Goal: Task Accomplishment & Management: Use online tool/utility

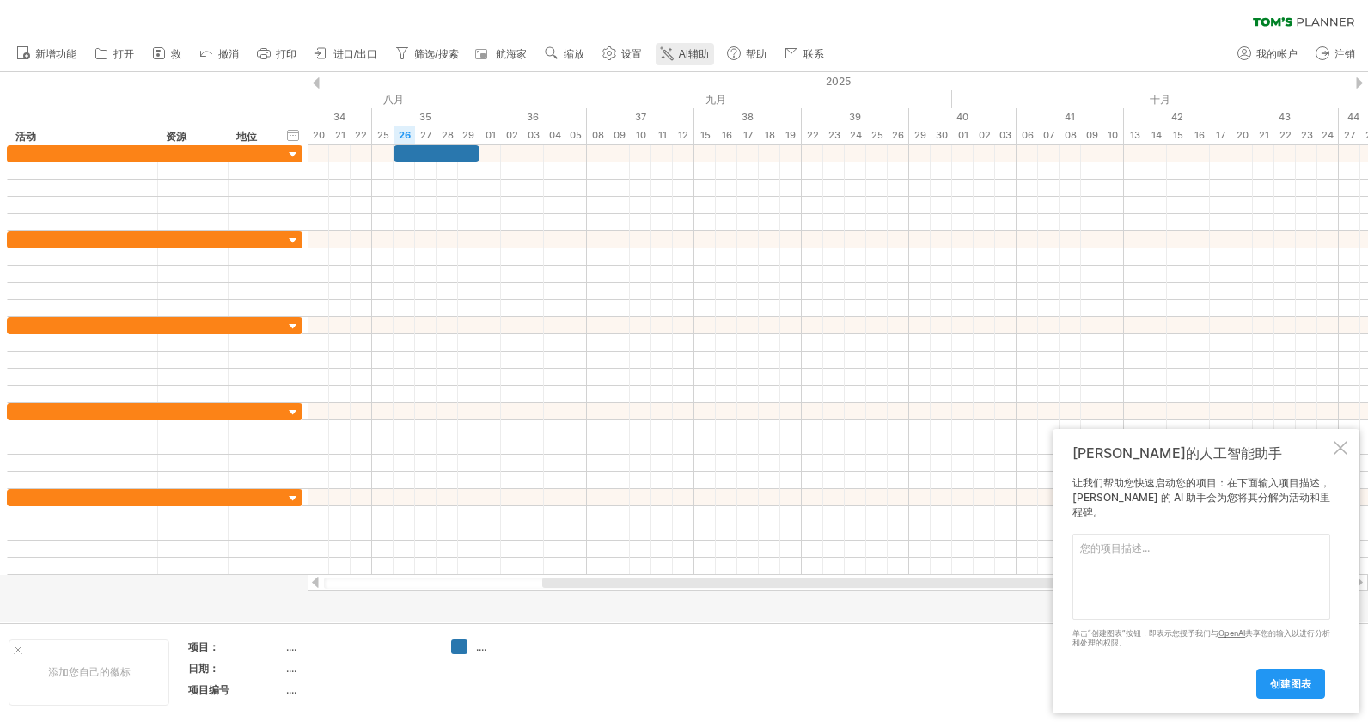
click at [682, 49] on link "AI辅助" at bounding box center [685, 54] width 58 height 22
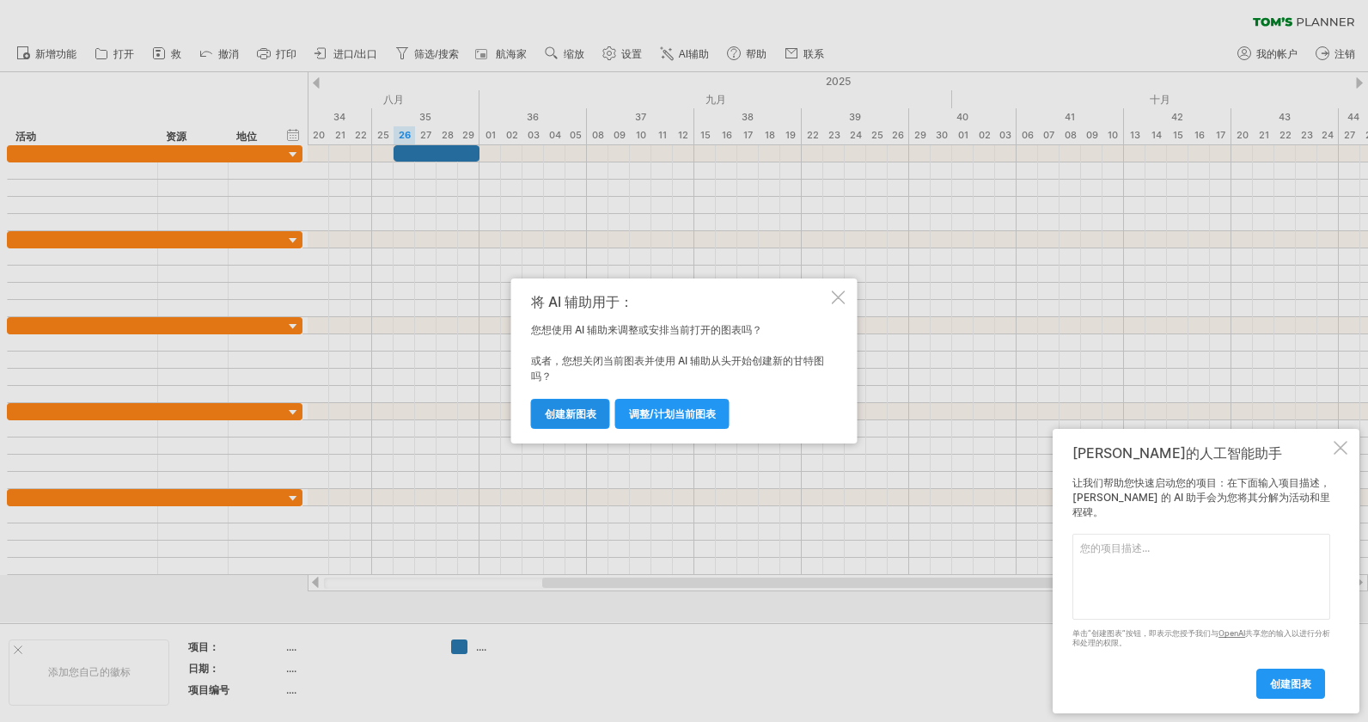
click at [584, 414] on span "创建新图表" at bounding box center [571, 413] width 52 height 13
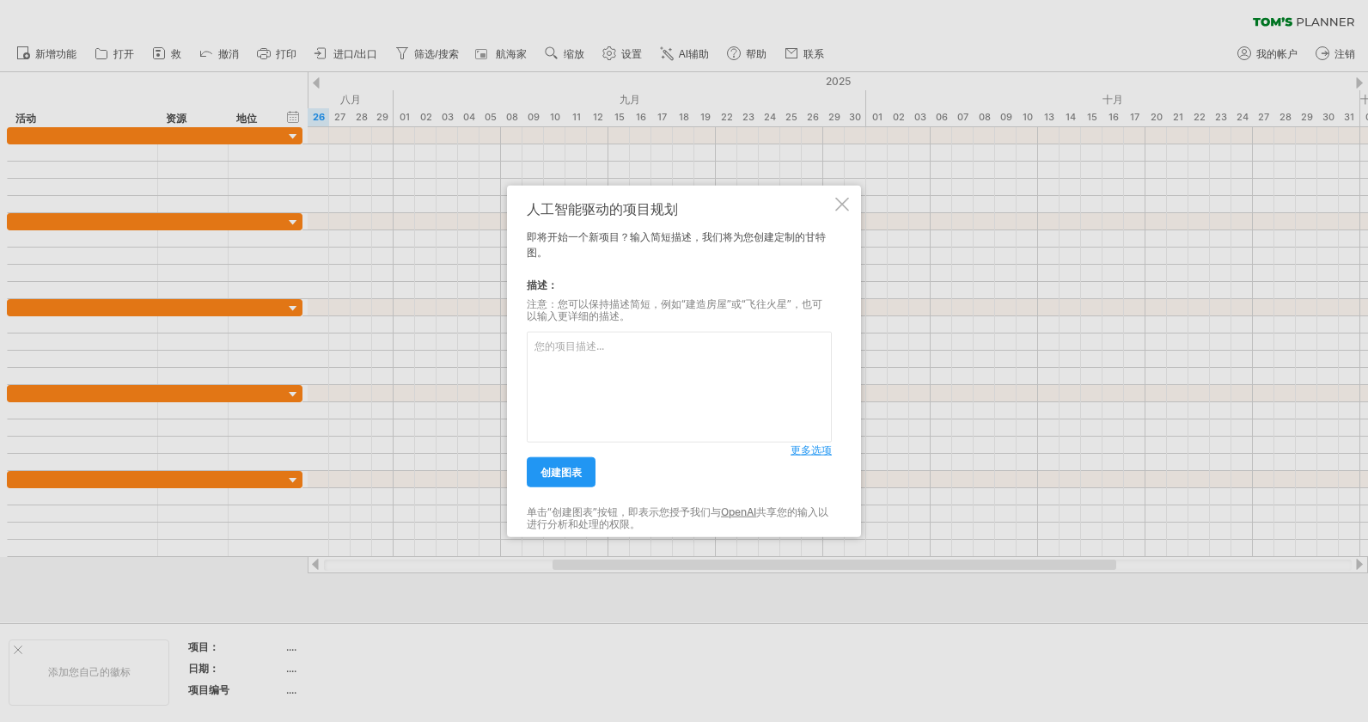
click at [798, 454] on span "更多选项" at bounding box center [811, 450] width 41 height 13
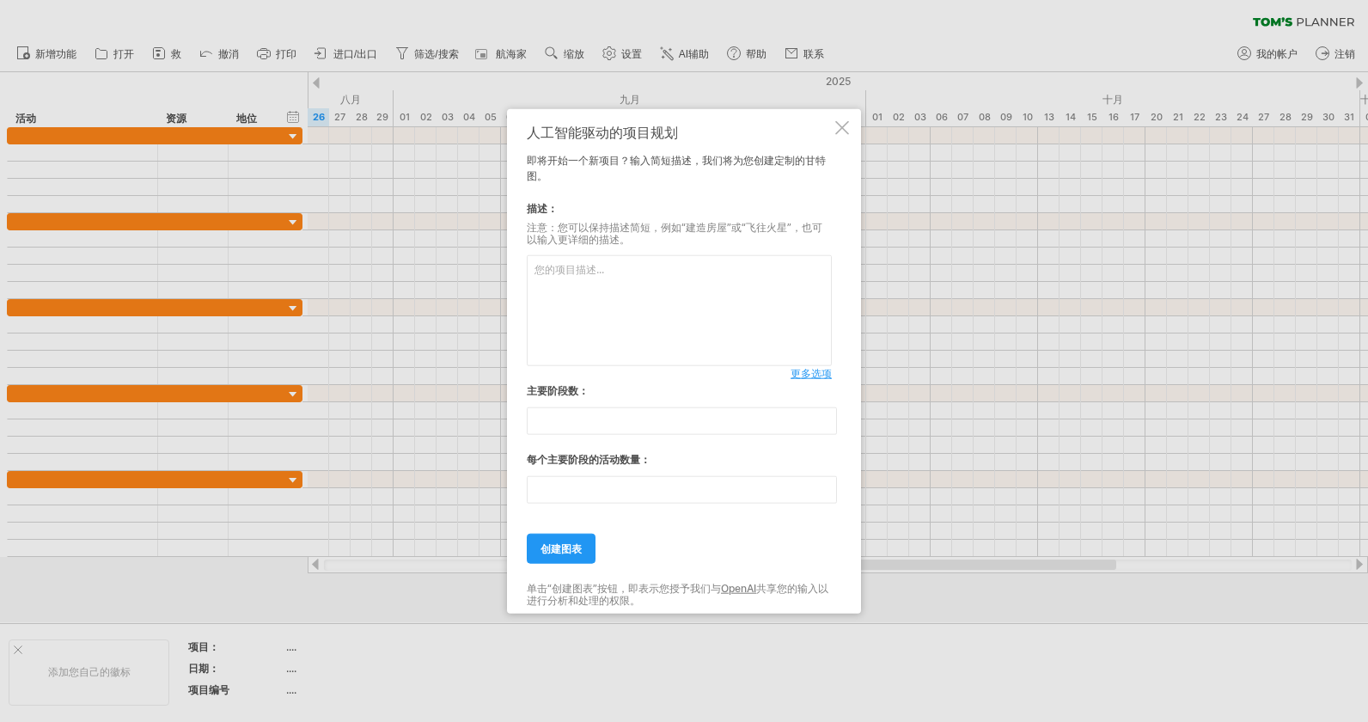
click at [805, 373] on span "更多选项" at bounding box center [811, 373] width 41 height 13
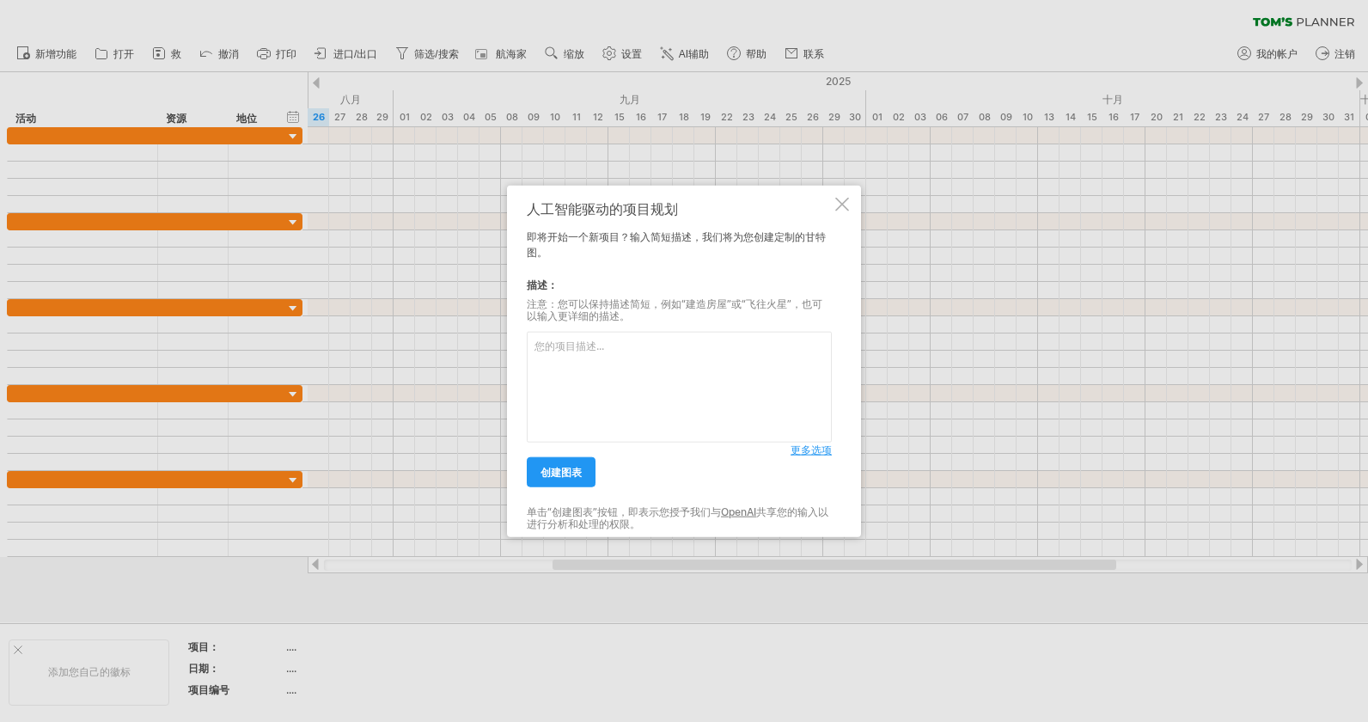
click at [799, 449] on span "更多选项" at bounding box center [811, 450] width 41 height 13
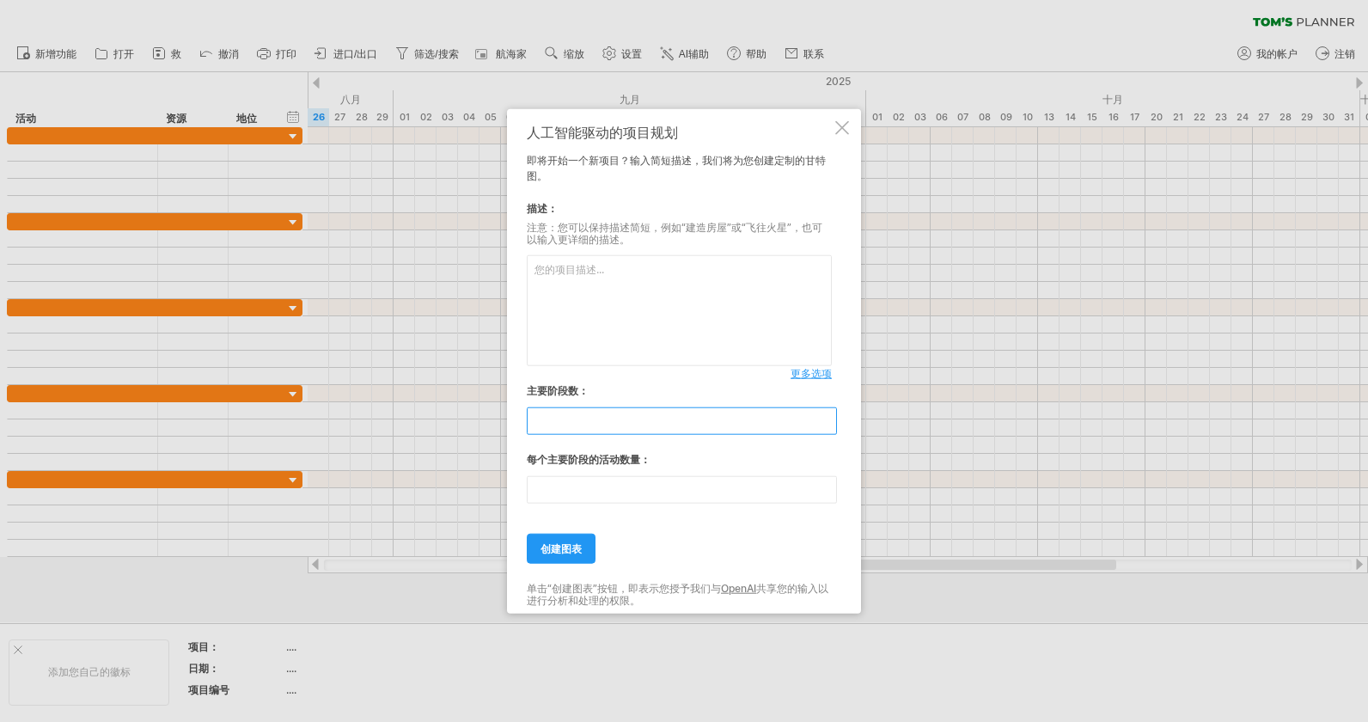
drag, startPoint x: 617, startPoint y: 419, endPoint x: 431, endPoint y: 426, distance: 186.6
click at [431, 426] on div "Trying to reach [DOMAIN_NAME] Connected again... 0% clear filter 救" at bounding box center [684, 361] width 1368 height 722
type input "*"
click at [529, 493] on input "**" at bounding box center [682, 490] width 310 height 28
type input "*"
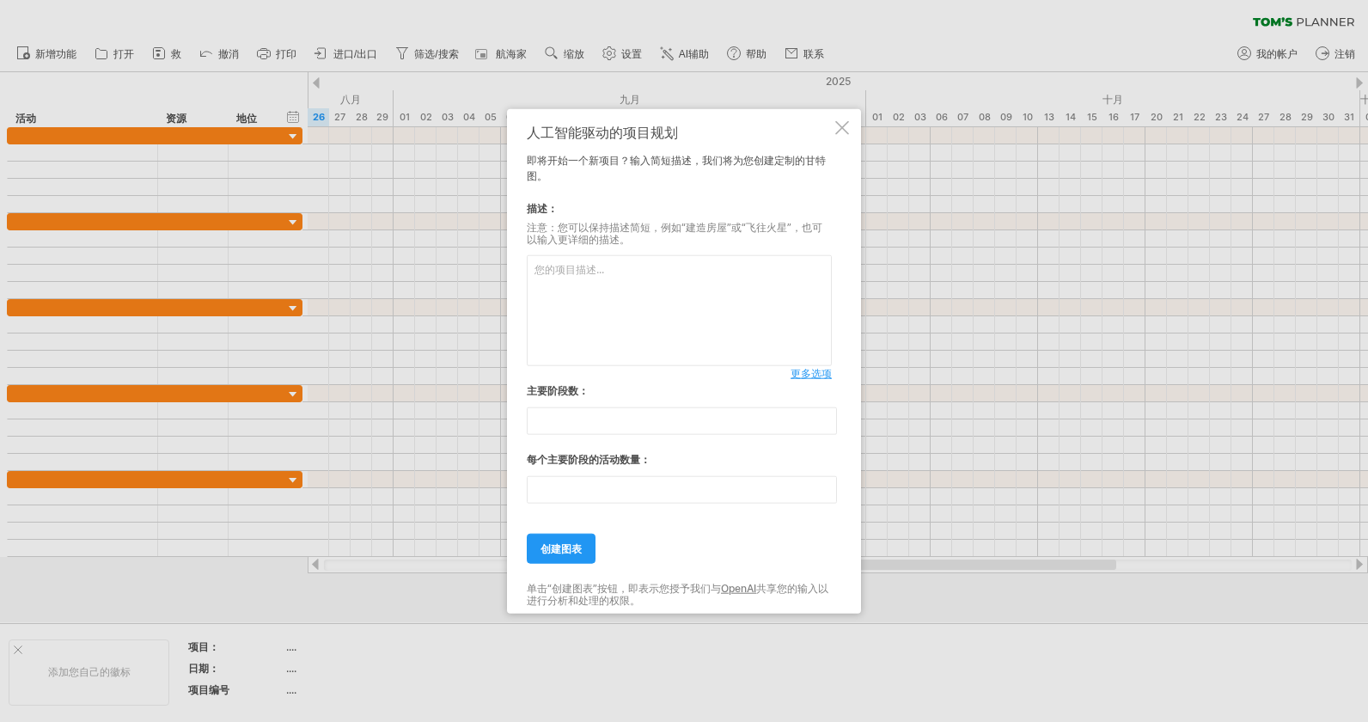
click at [578, 282] on textarea at bounding box center [679, 310] width 305 height 111
type textarea "q"
type textarea "企业内部员工的上班工作时间表"
click at [573, 557] on link "创建图表" at bounding box center [561, 549] width 69 height 30
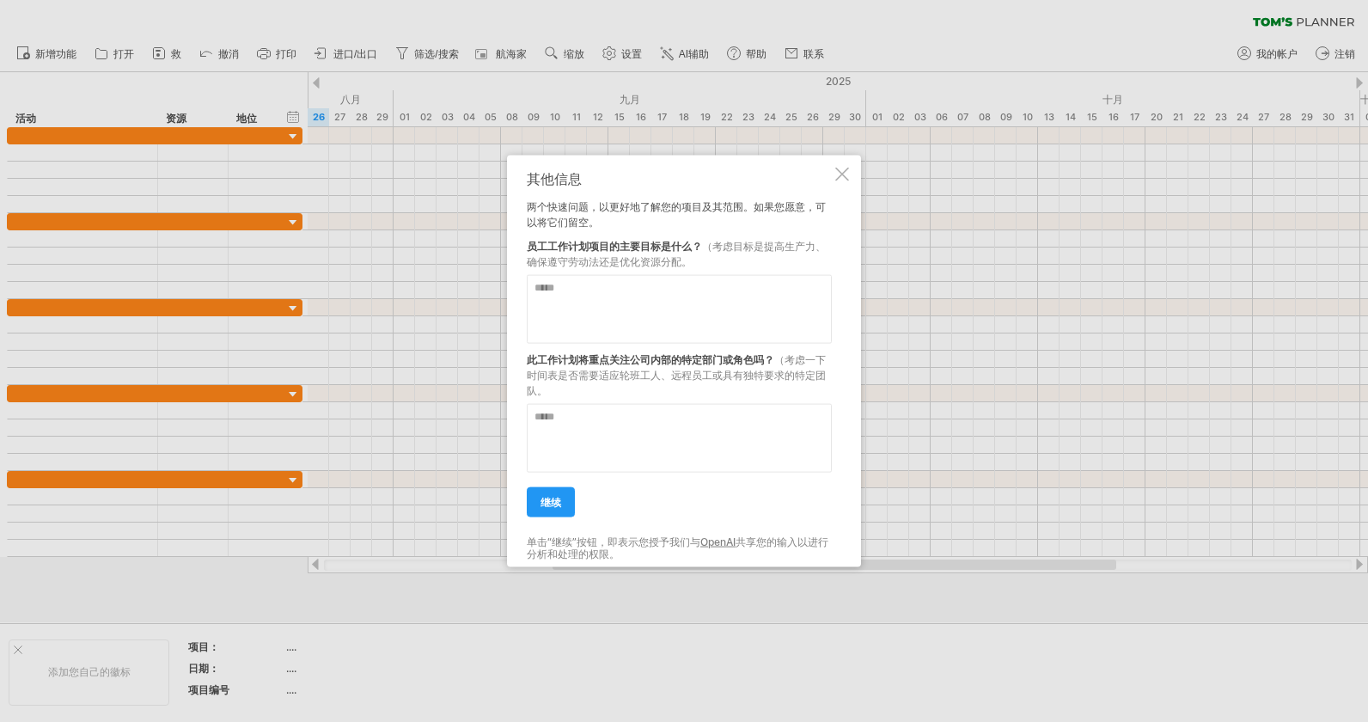
click at [585, 282] on textarea at bounding box center [679, 309] width 305 height 69
type textarea "*****"
click at [574, 423] on textarea at bounding box center [679, 438] width 305 height 69
type textarea "*****"
click at [556, 496] on span "继续" at bounding box center [551, 502] width 21 height 13
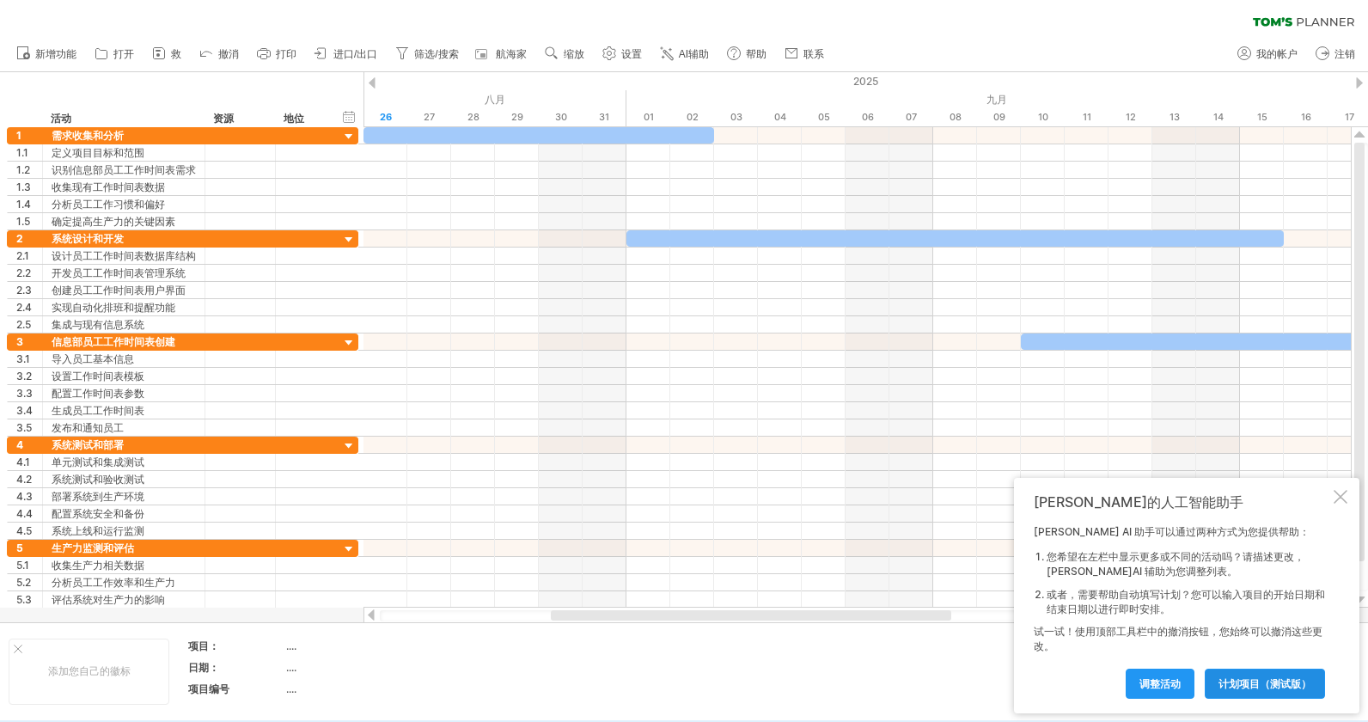
click at [1262, 684] on span "计划项目（测试版）" at bounding box center [1265, 683] width 93 height 13
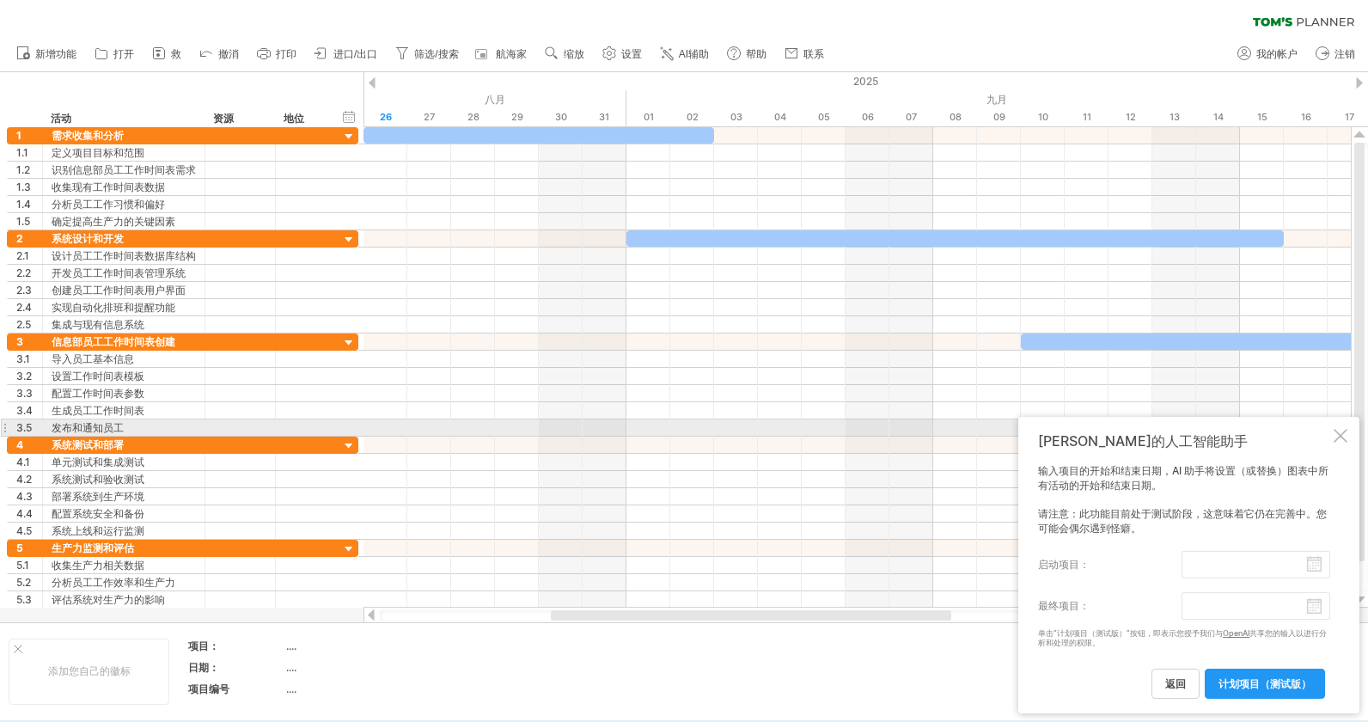
click at [1336, 429] on div at bounding box center [1341, 436] width 14 height 14
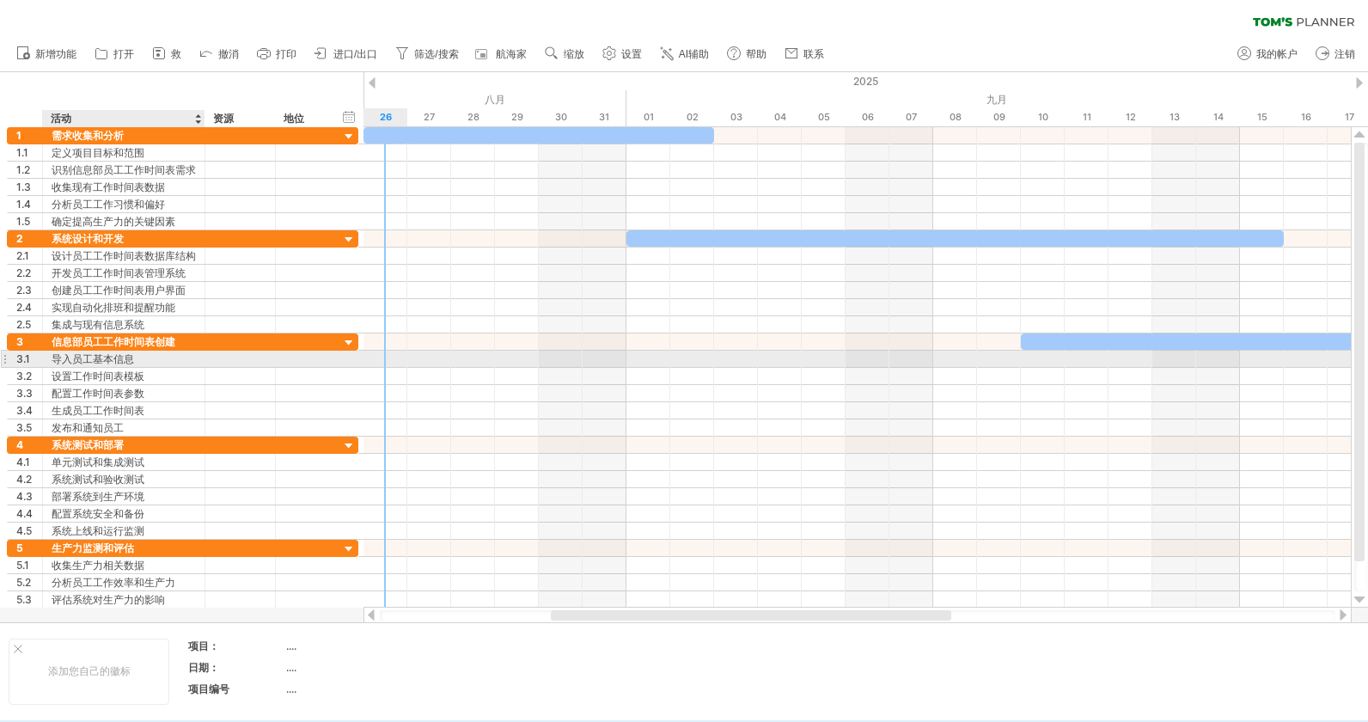
click at [107, 356] on div "导入员工基本信息" at bounding box center [124, 359] width 144 height 16
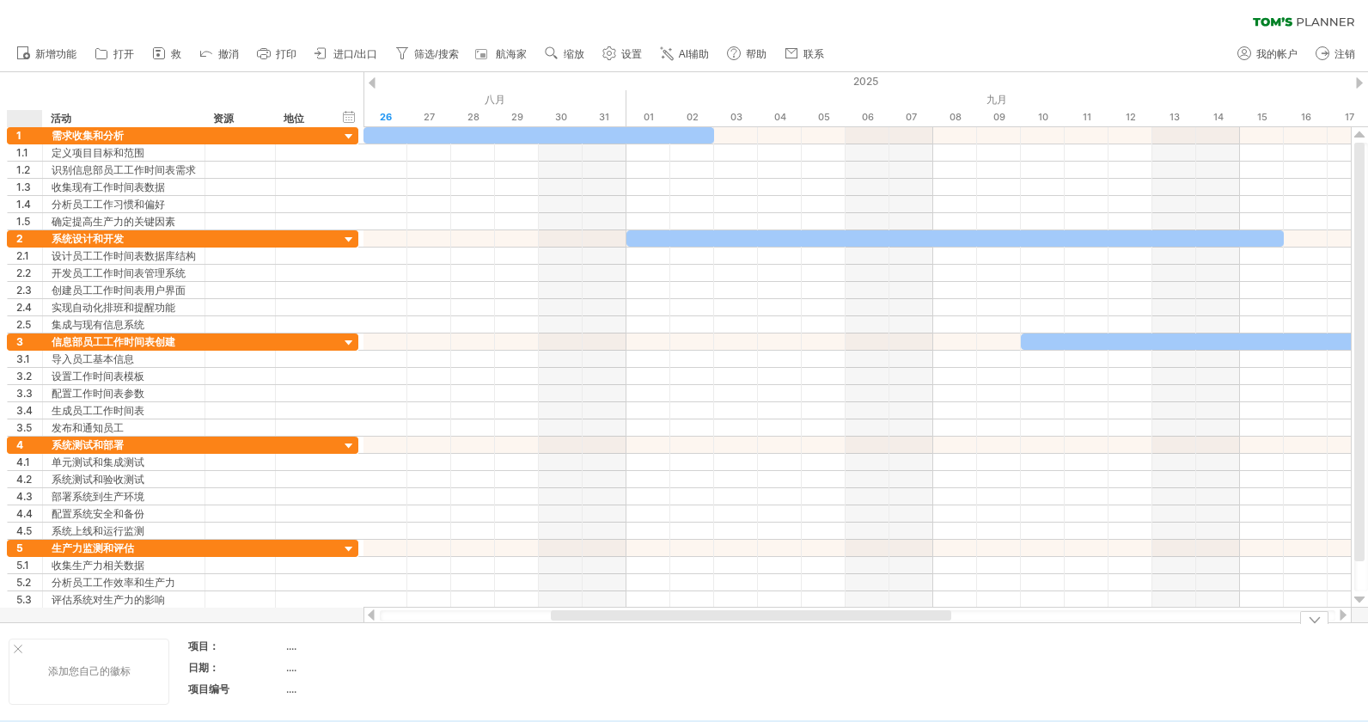
click at [18, 647] on div at bounding box center [18, 649] width 9 height 9
click at [124, 52] on span "打开" at bounding box center [123, 54] width 21 height 12
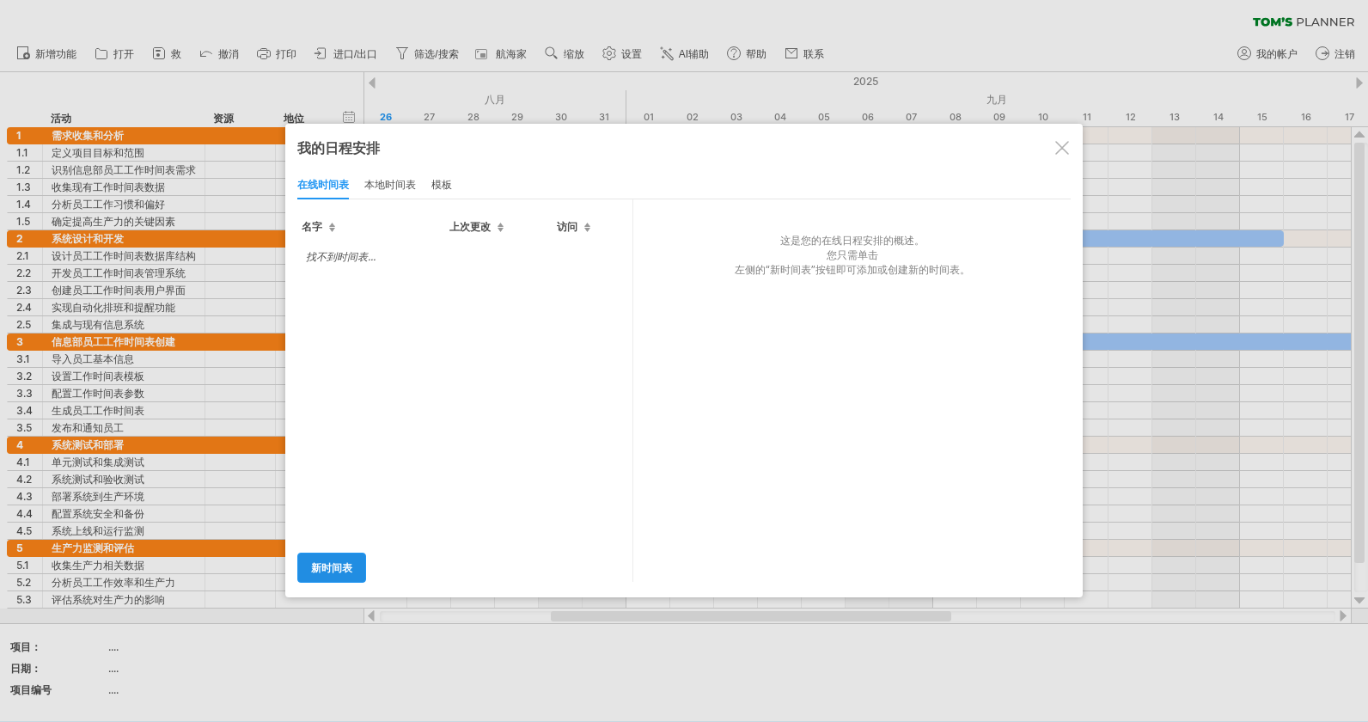
click at [336, 560] on link "新时间表" at bounding box center [331, 568] width 69 height 30
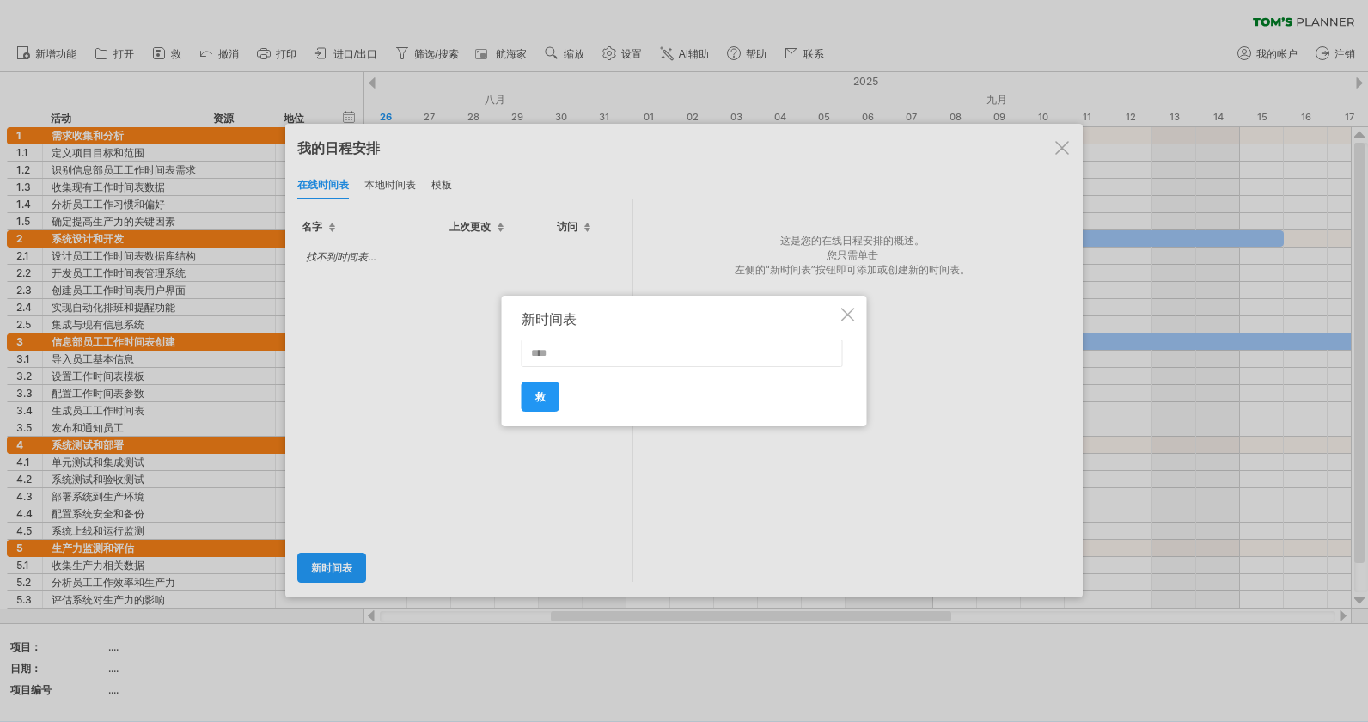
click at [844, 311] on div at bounding box center [848, 315] width 14 height 14
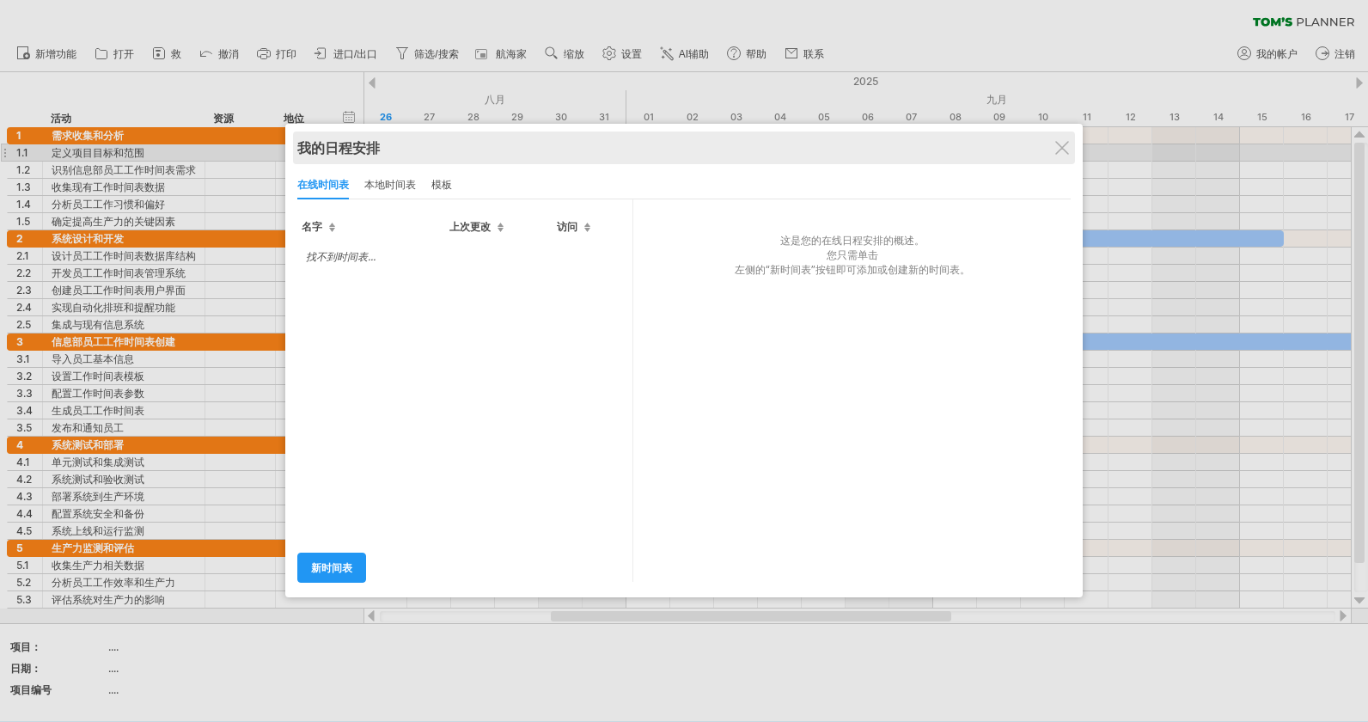
click at [1049, 150] on div "我的日程安排" at bounding box center [684, 148] width 774 height 19
click at [1071, 149] on div "我的日程安排 share/collaborate online" at bounding box center [684, 148] width 774 height 33
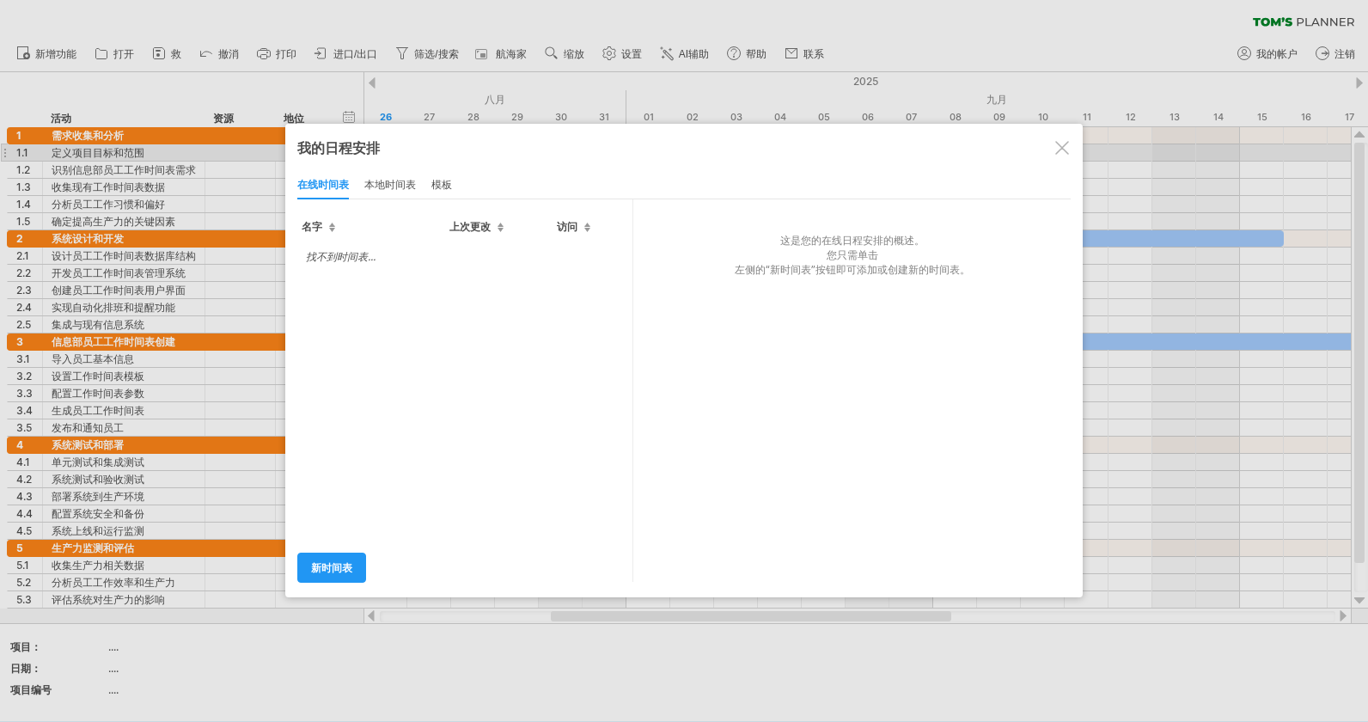
click at [1064, 147] on div at bounding box center [1062, 148] width 14 height 14
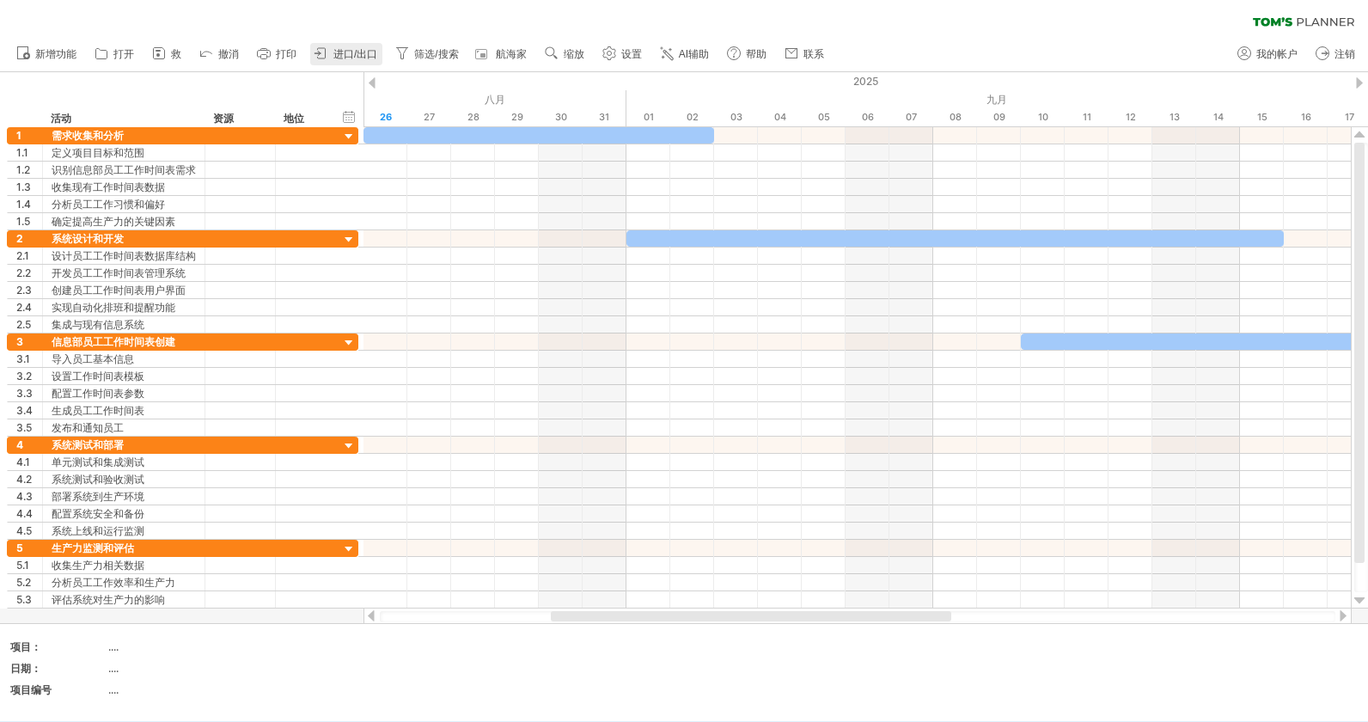
click at [340, 55] on span "进口/出口" at bounding box center [355, 54] width 44 height 12
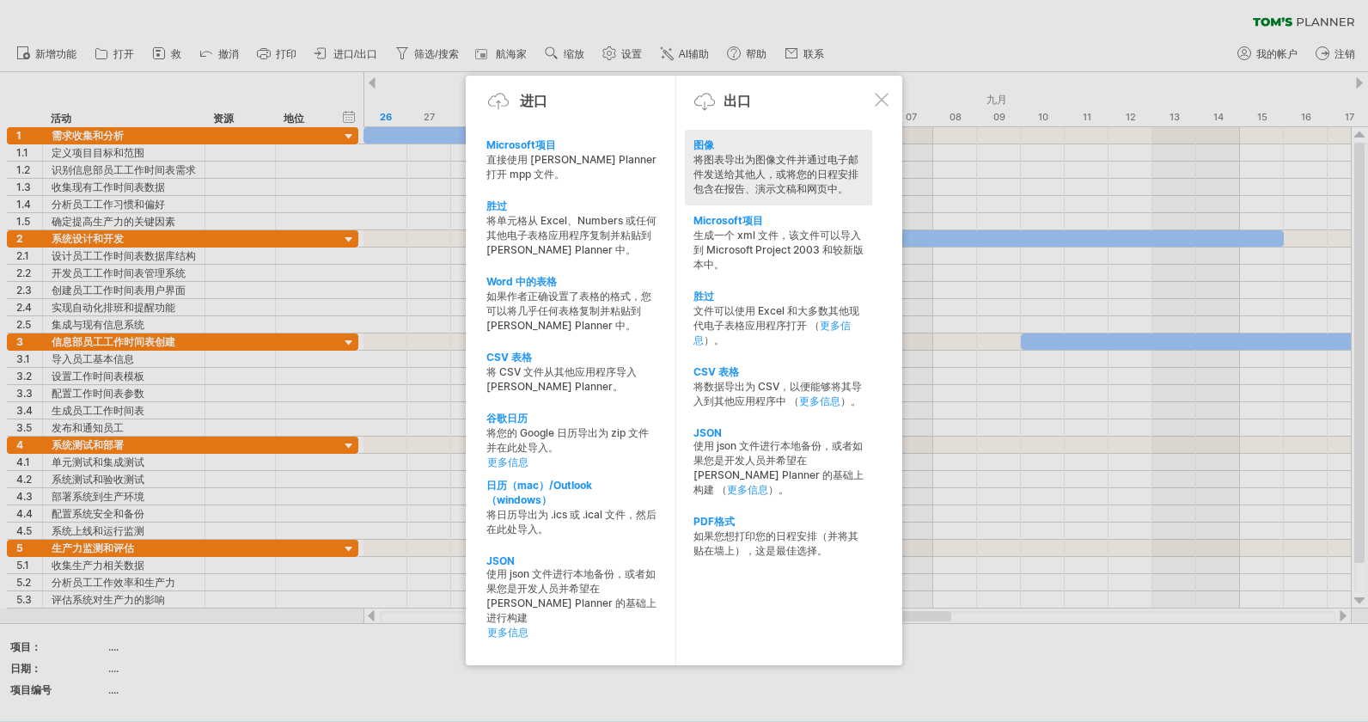
click at [714, 168] on div "将图表导出为图像文件并通过电子邮件发送给其他人，或将您的日程安排包含在报告、演示文稿和网页中。" at bounding box center [779, 175] width 170 height 44
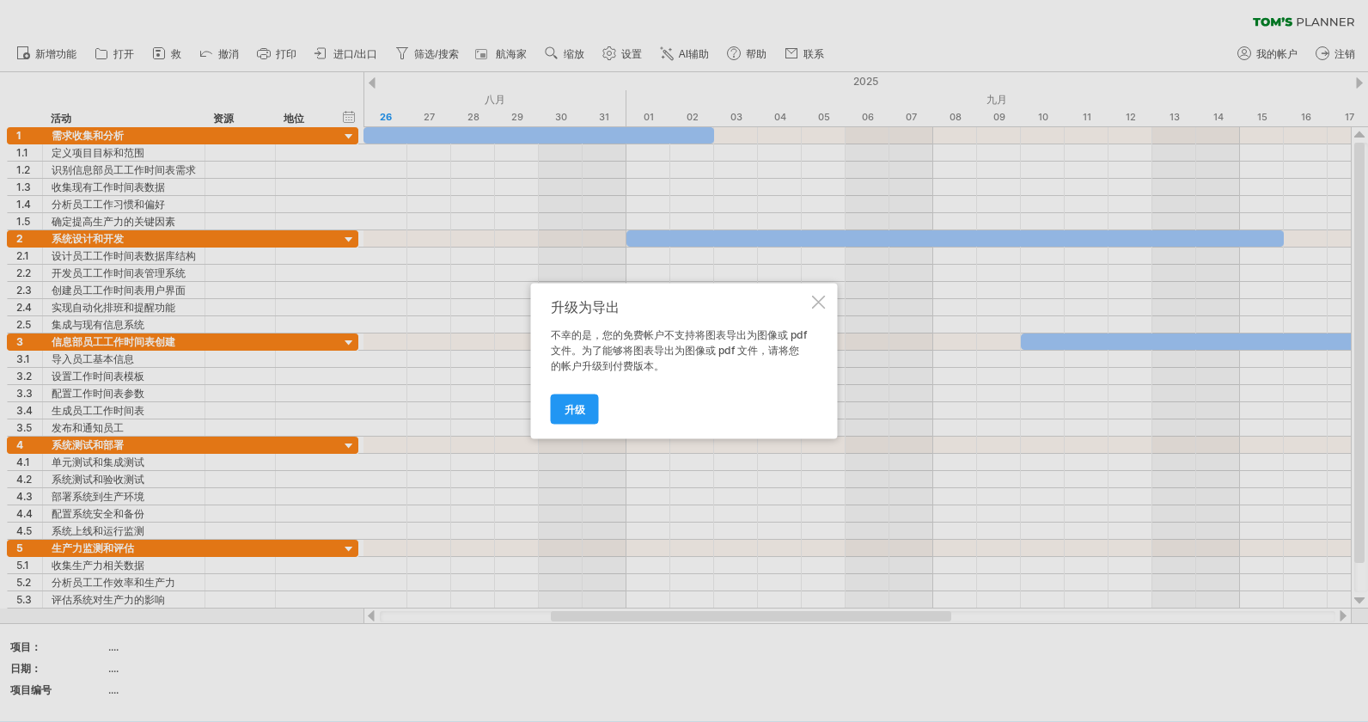
click at [811, 296] on div "升级为导出 不幸的是，您的免费帐户不支持将图表导出为图像或 pdf 文件。为了能够将图表导出为图像或 pdf 文件，请将您的帐户升级到付费版本。 升级" at bounding box center [684, 362] width 307 height 156
click at [813, 297] on div at bounding box center [819, 303] width 14 height 14
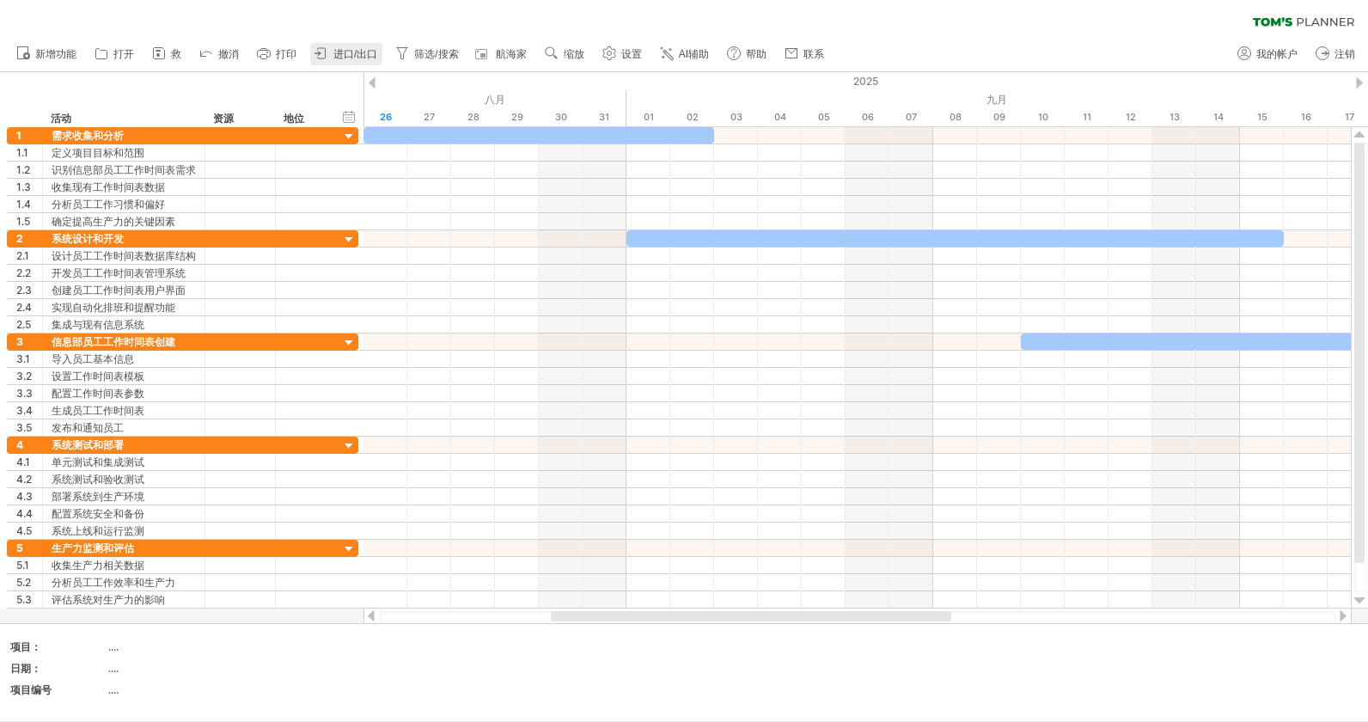
click at [332, 59] on link "进口/出口" at bounding box center [346, 54] width 72 height 22
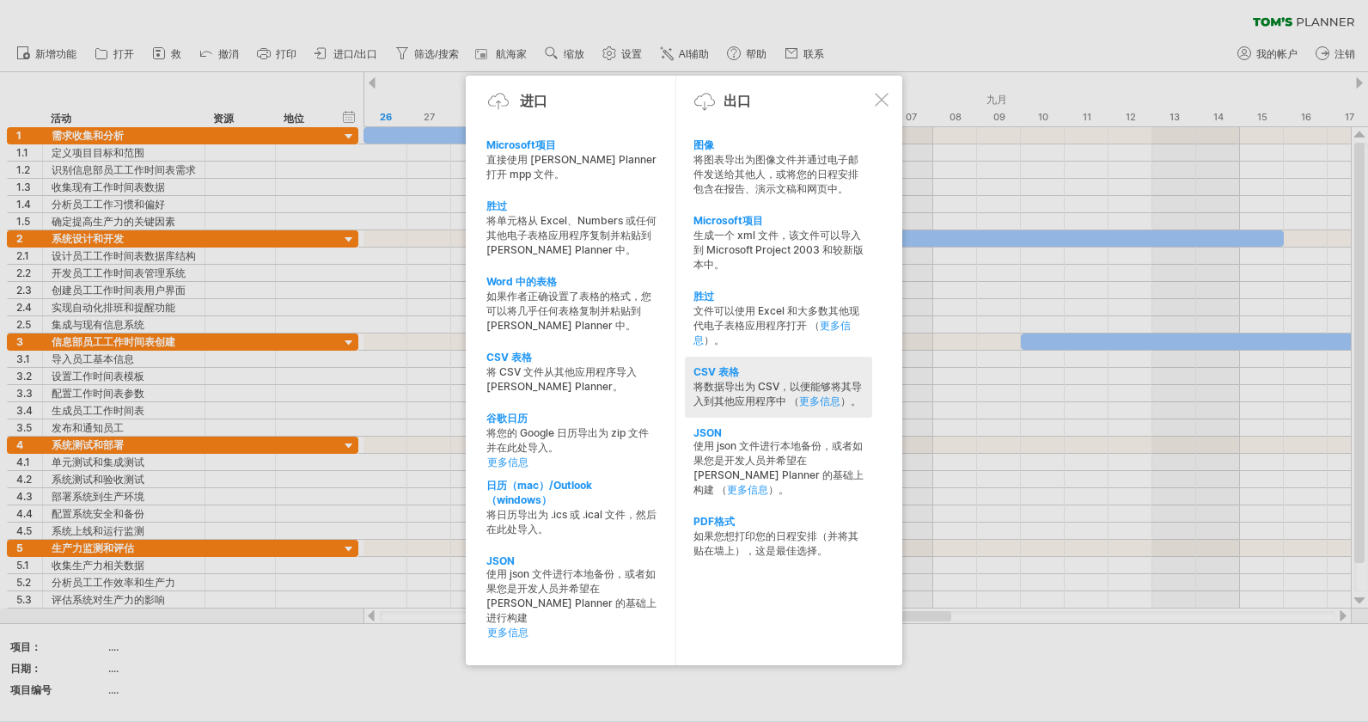
click at [722, 390] on div "将数据导出为 CSV，以便能够将其导入到其他应用程序中 （ 更多信息 ）。" at bounding box center [779, 394] width 170 height 29
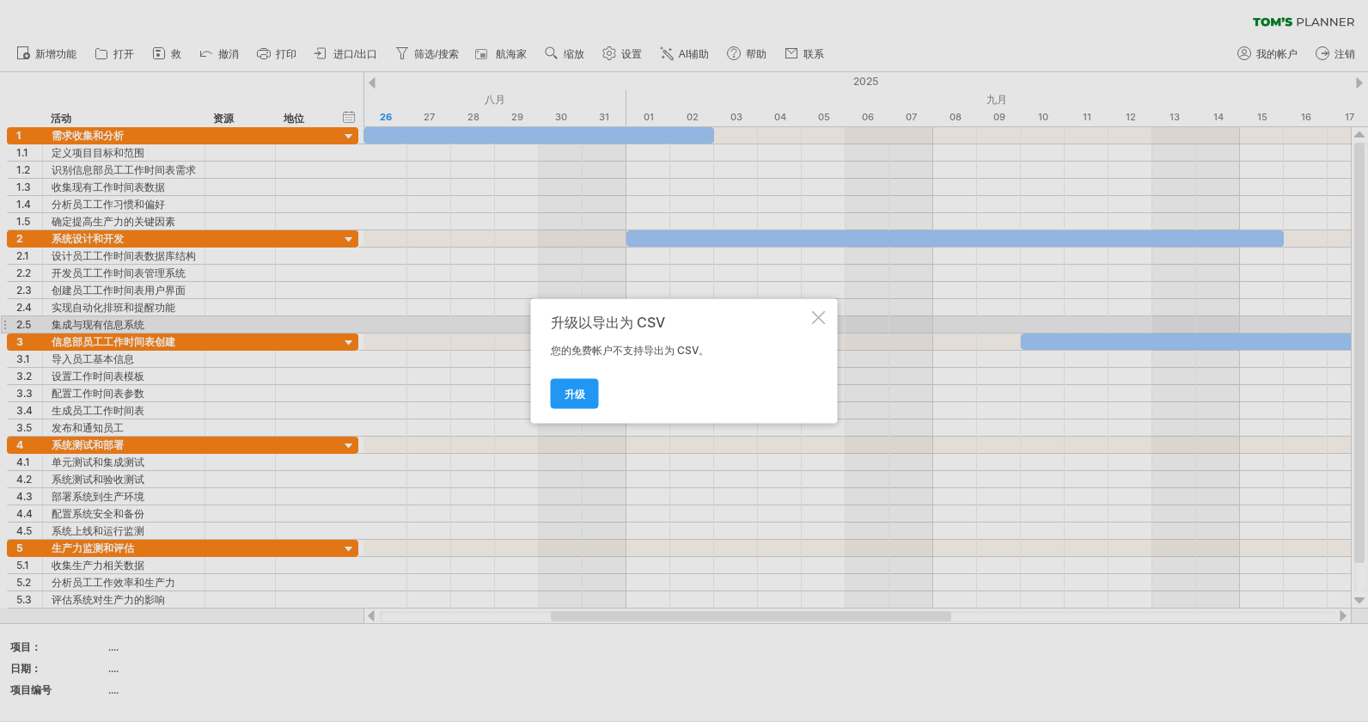
click at [808, 319] on div "升级以导出为 CSV 您的免费帐户不支持导出为 CSV。 升级" at bounding box center [684, 361] width 307 height 125
click at [811, 319] on div "升级以导出为 CSV 您的免费帐户不支持导出为 CSV。 升级" at bounding box center [684, 361] width 307 height 125
click at [817, 319] on div at bounding box center [819, 318] width 14 height 14
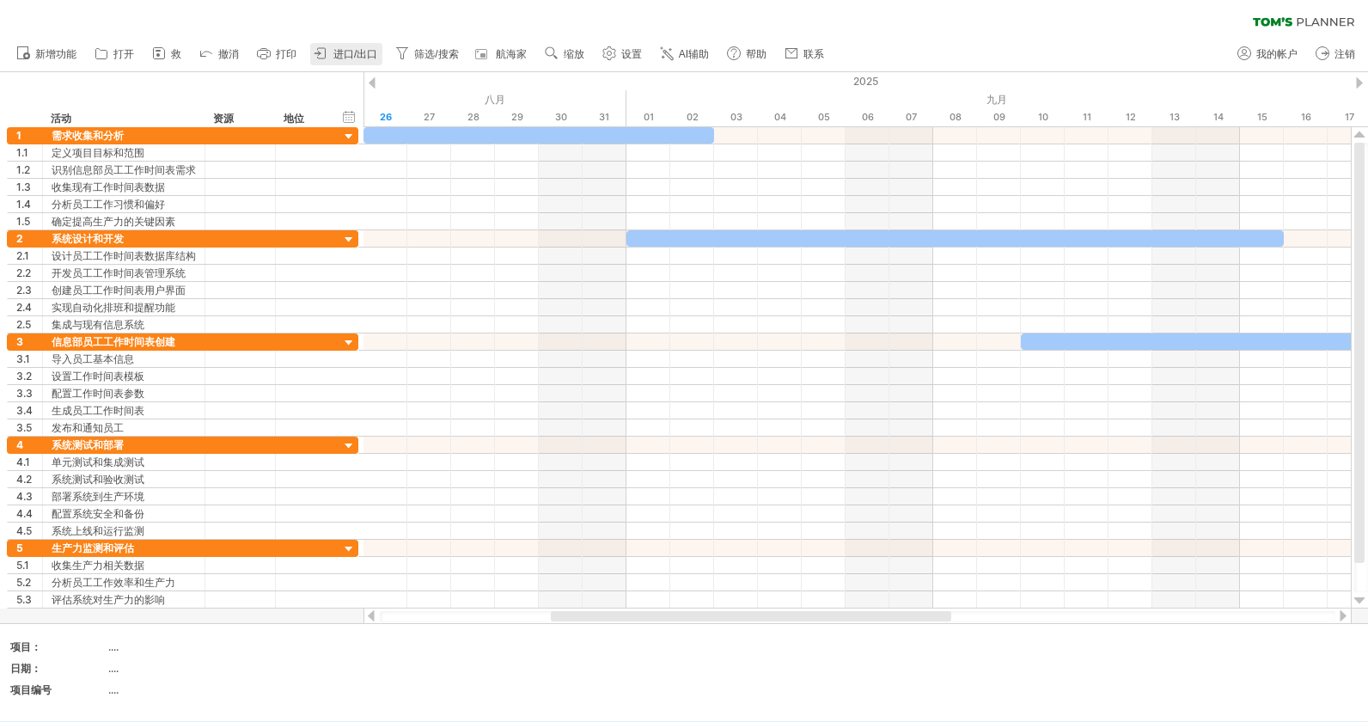
click at [359, 51] on span "进口/出口" at bounding box center [355, 54] width 44 height 12
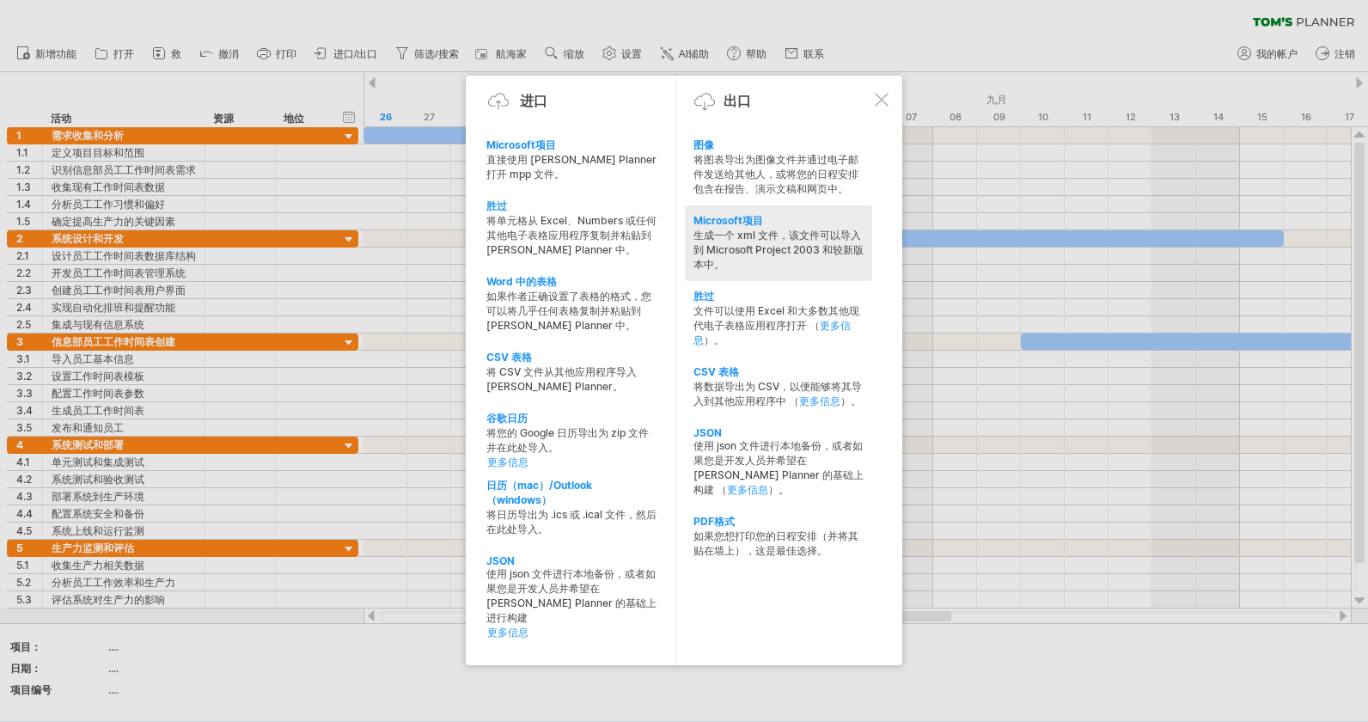
click at [763, 248] on div "生成一个 xml 文件，该文件可以导入到 Microsoft Project 2003 和较新版本中。" at bounding box center [779, 251] width 170 height 44
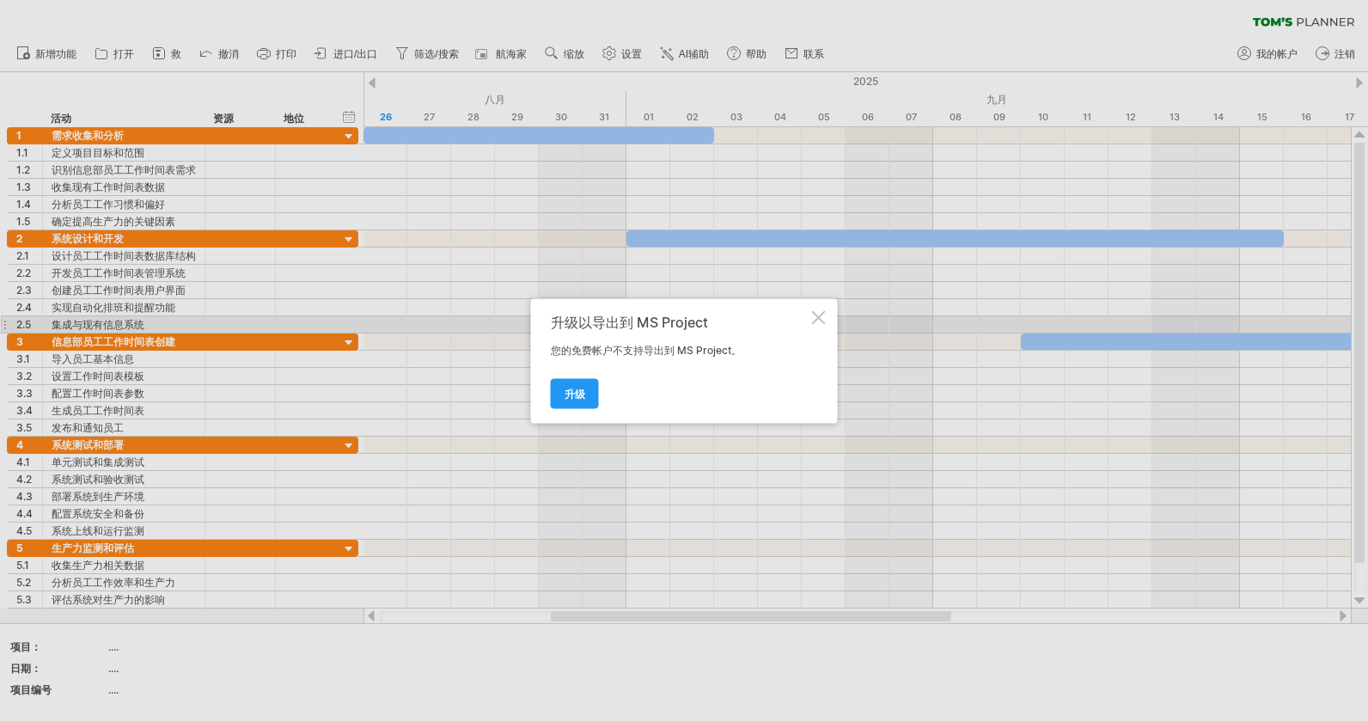
click at [824, 322] on div at bounding box center [819, 318] width 14 height 14
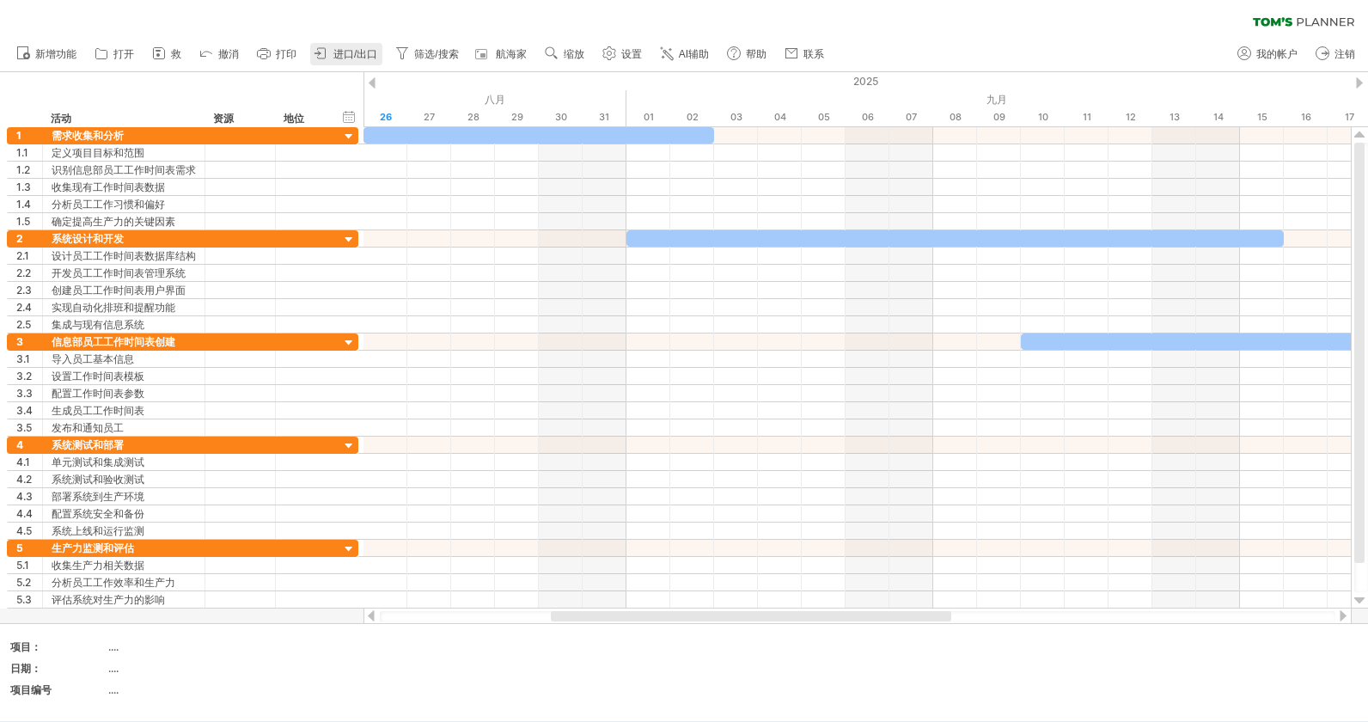
click at [348, 57] on span "进口/出口" at bounding box center [355, 54] width 44 height 12
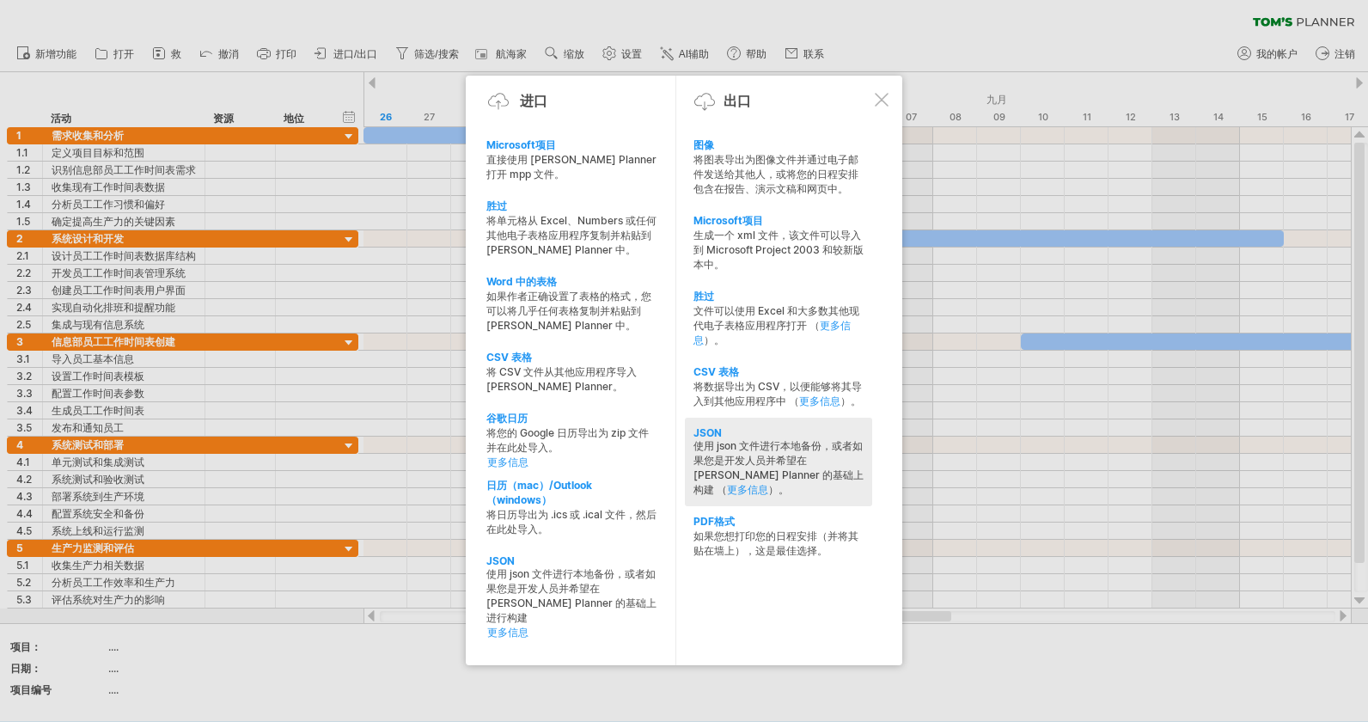
click at [746, 446] on div "使用 json 文件进行本地备份，或者如果您是开发人员并希望在 [PERSON_NAME] Planner 的基础上构建 （ 更多信息 ）。" at bounding box center [779, 468] width 170 height 58
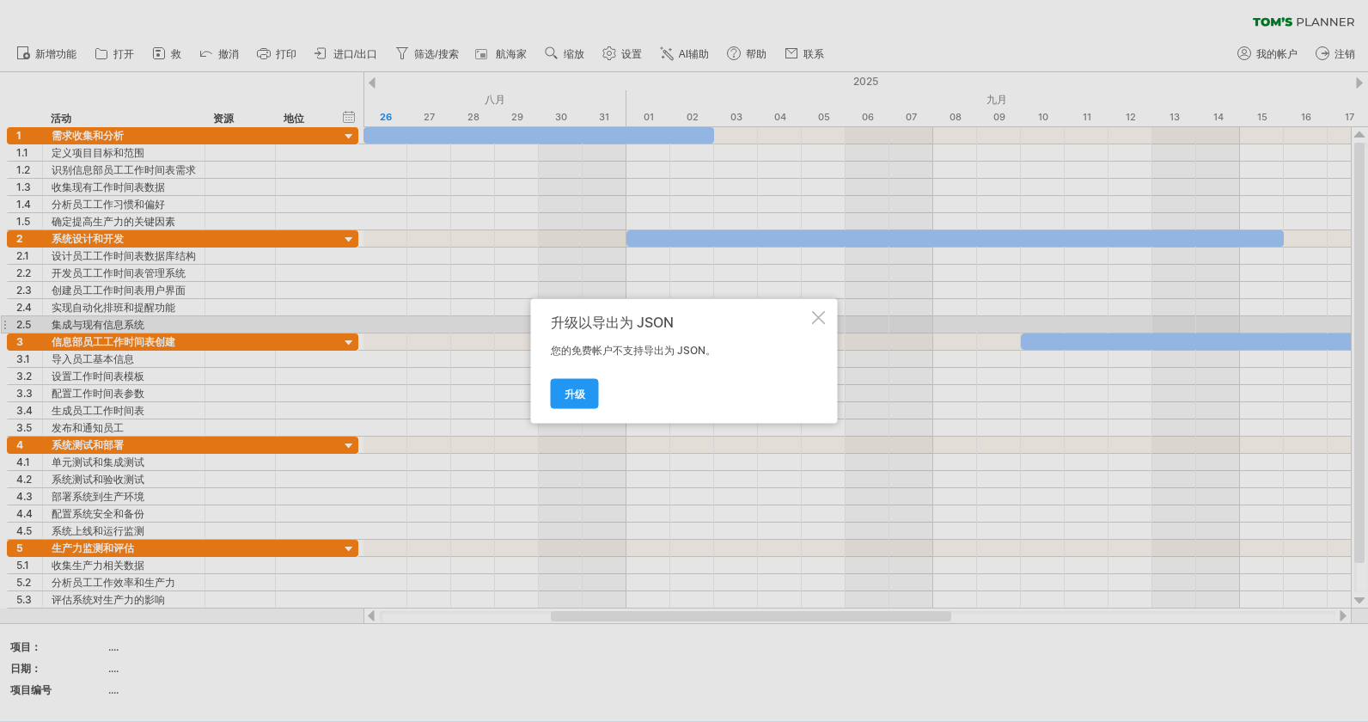
click at [816, 319] on div at bounding box center [819, 318] width 14 height 14
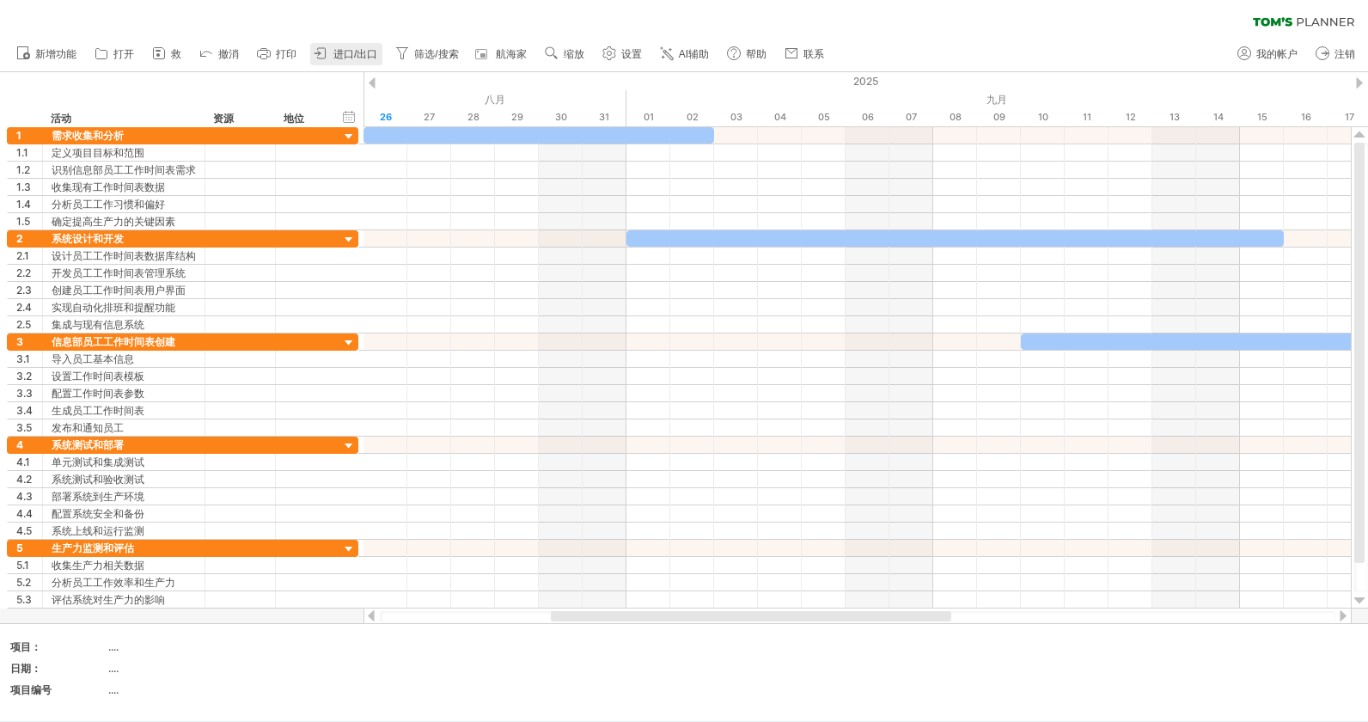
click at [352, 48] on span "进口/出口" at bounding box center [355, 54] width 44 height 12
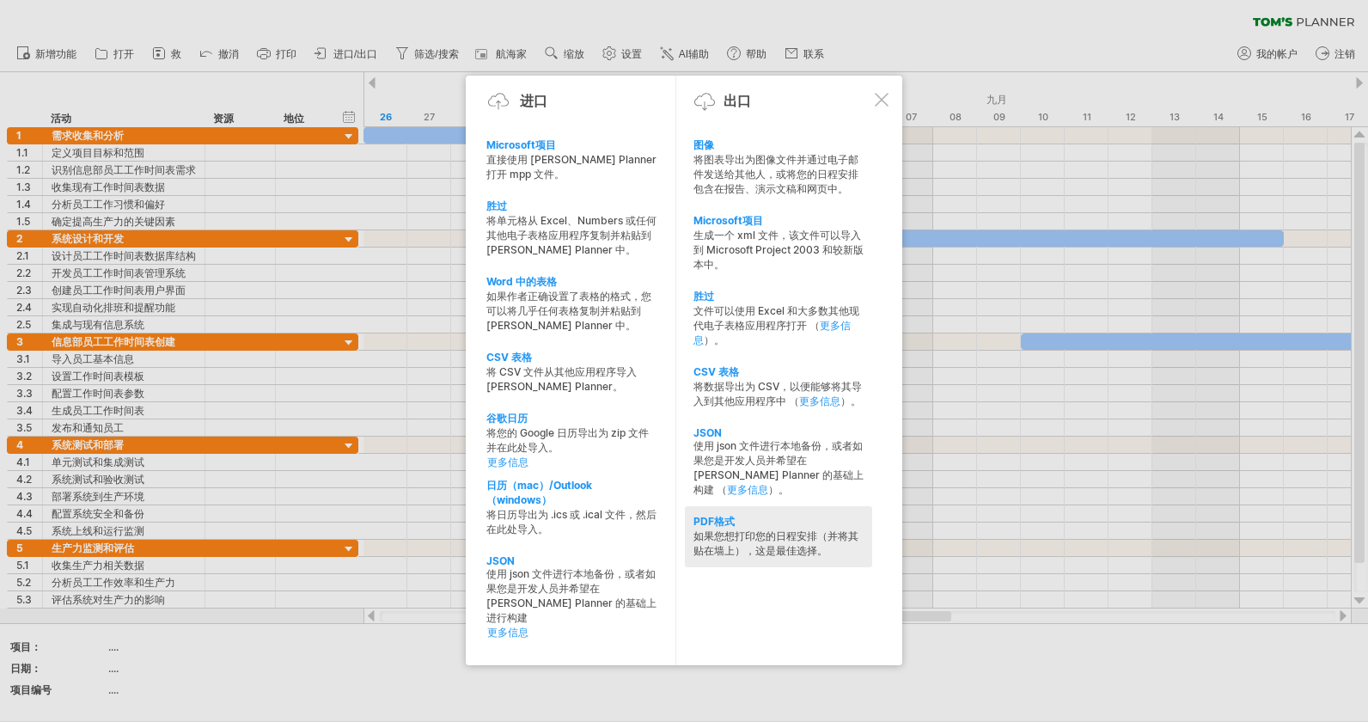
click at [725, 551] on div "如果您想打印您的日程安排（并将其贴在墙上），这是最佳选择。" at bounding box center [779, 543] width 170 height 29
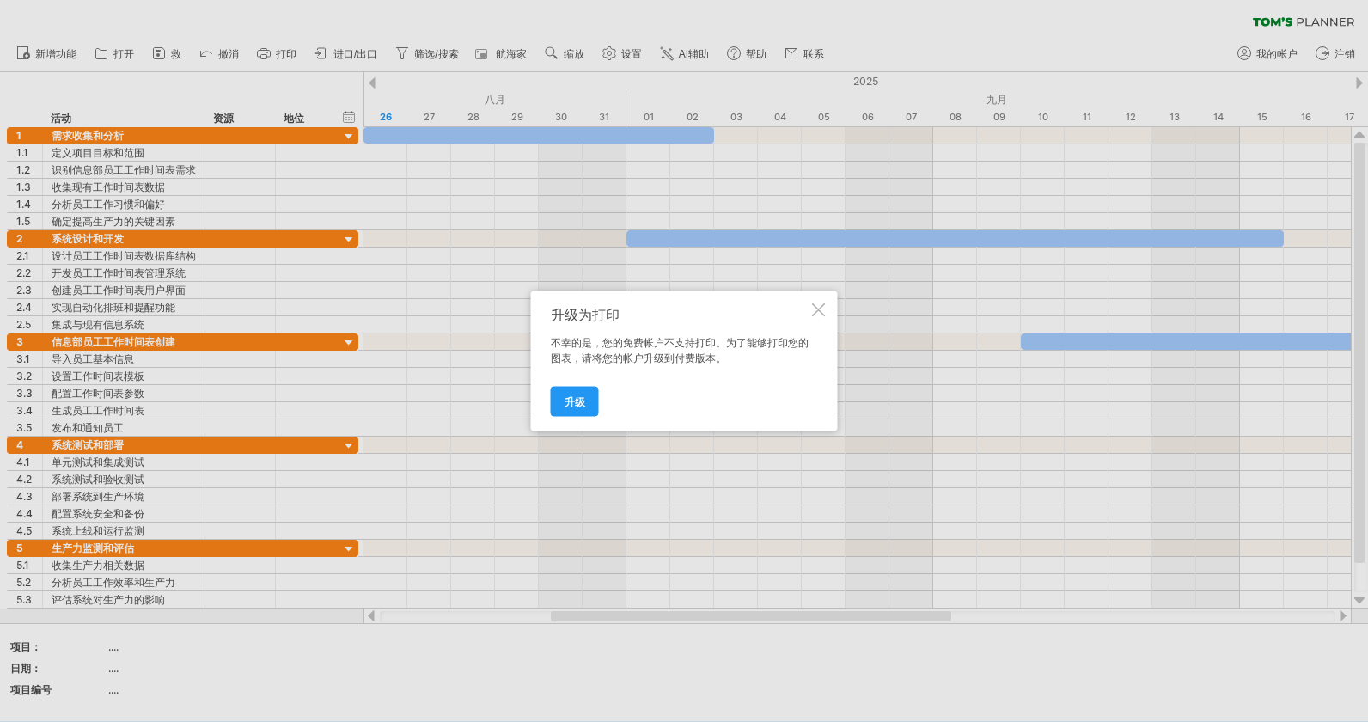
click at [812, 305] on div at bounding box center [819, 310] width 14 height 14
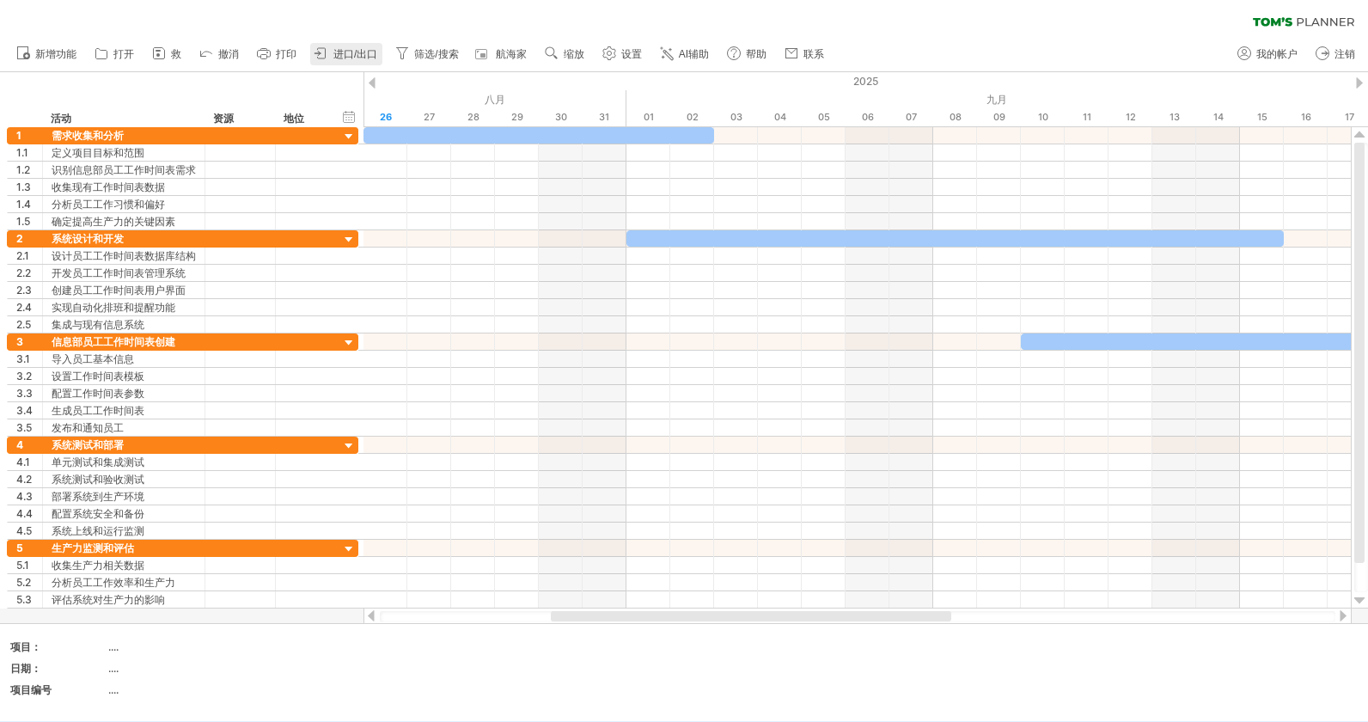
click at [362, 54] on span "进口/出口" at bounding box center [355, 54] width 44 height 12
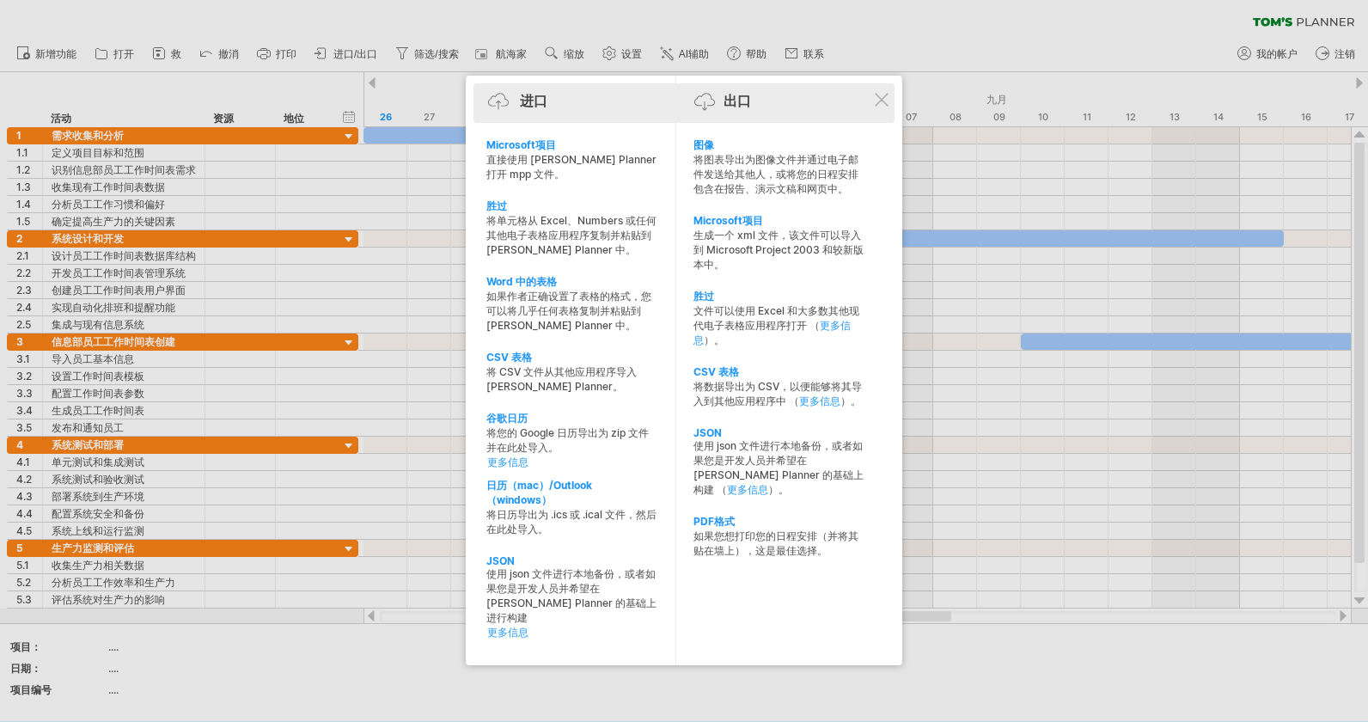
click at [880, 107] on div "进口 出口" at bounding box center [684, 104] width 413 height 26
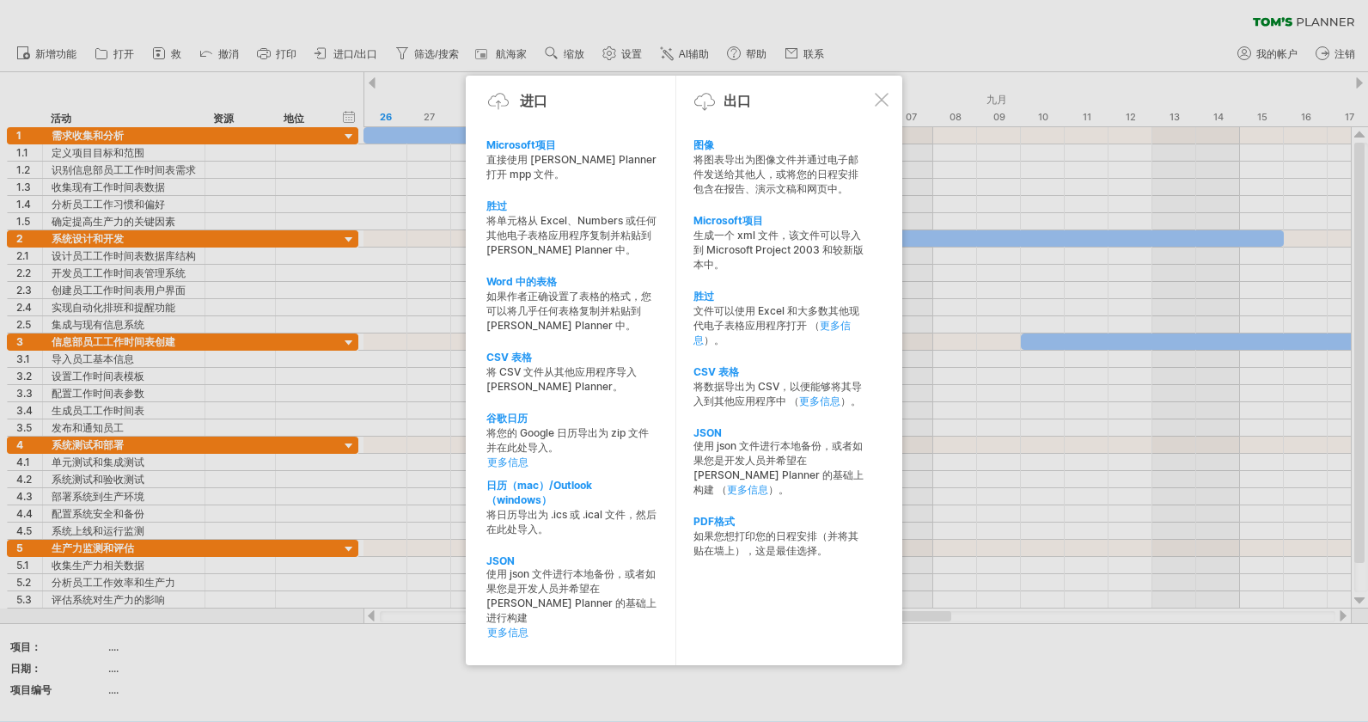
click at [215, 53] on div at bounding box center [684, 361] width 1368 height 722
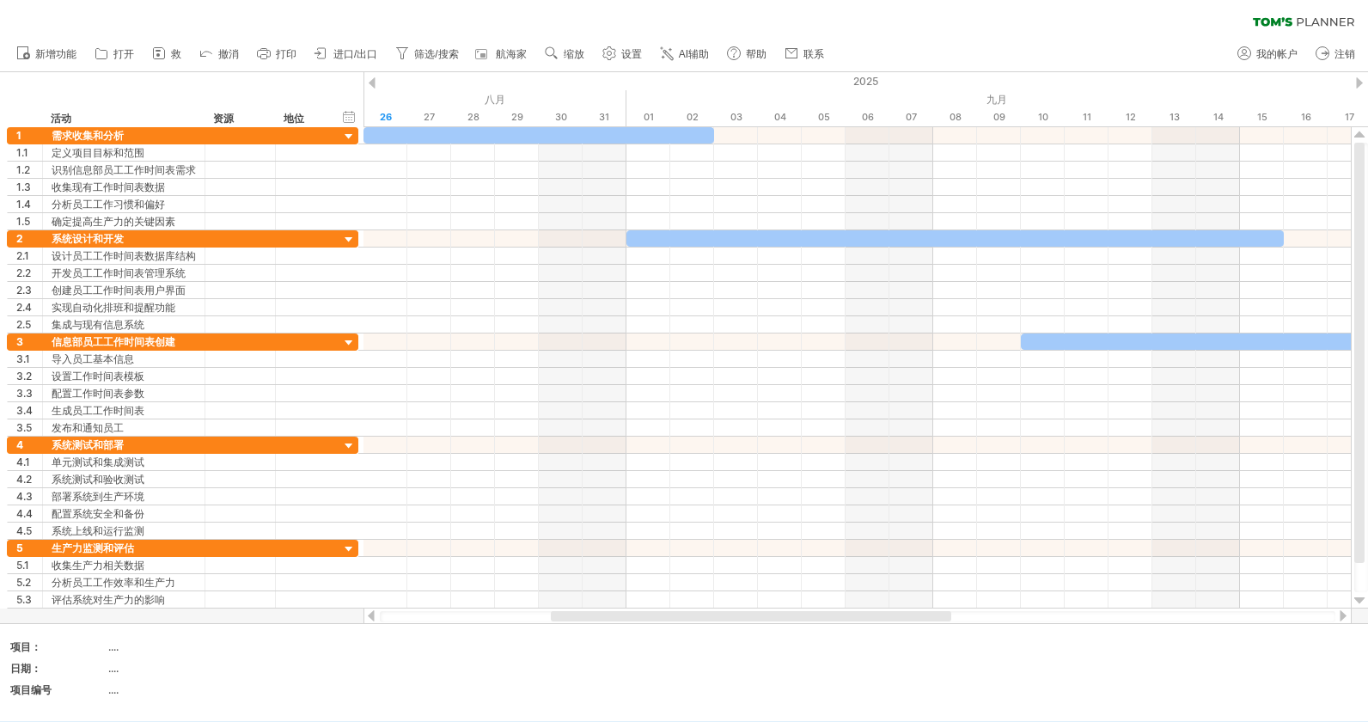
click at [215, 53] on icon at bounding box center [206, 52] width 17 height 17
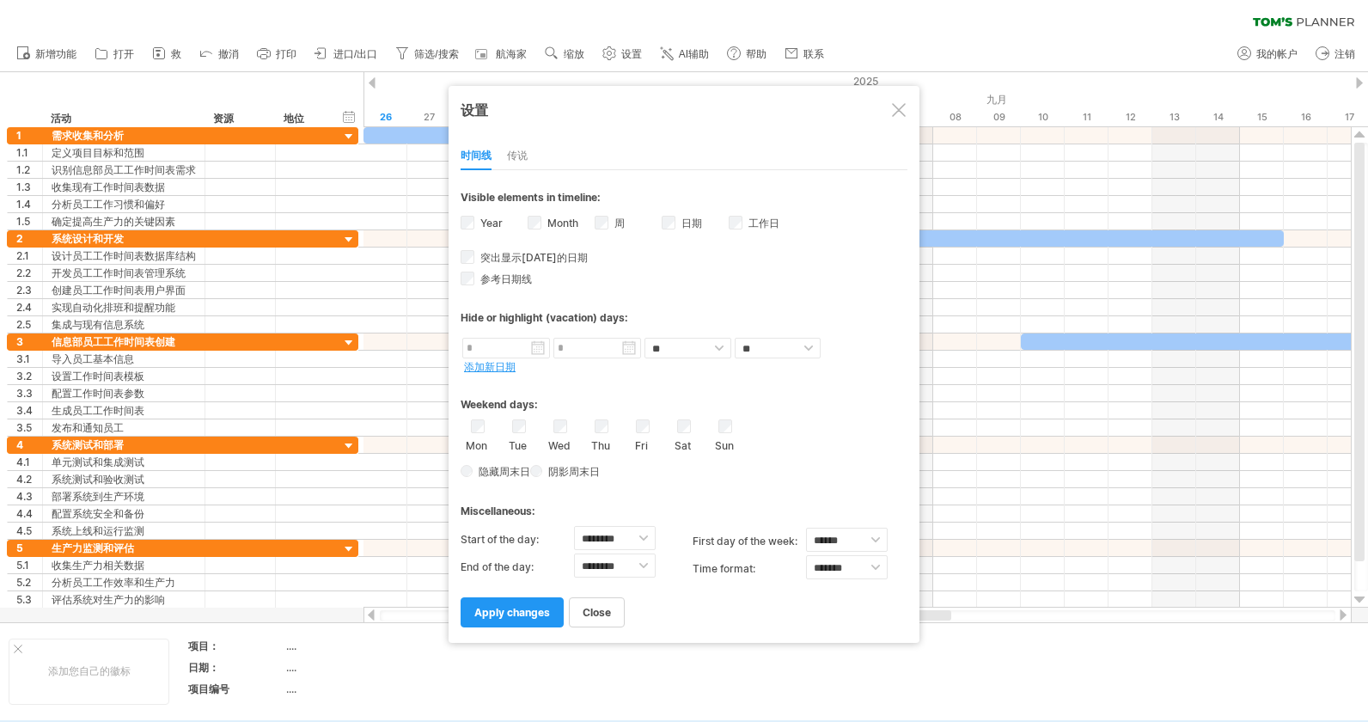
click at [215, 53] on icon at bounding box center [206, 52] width 17 height 17
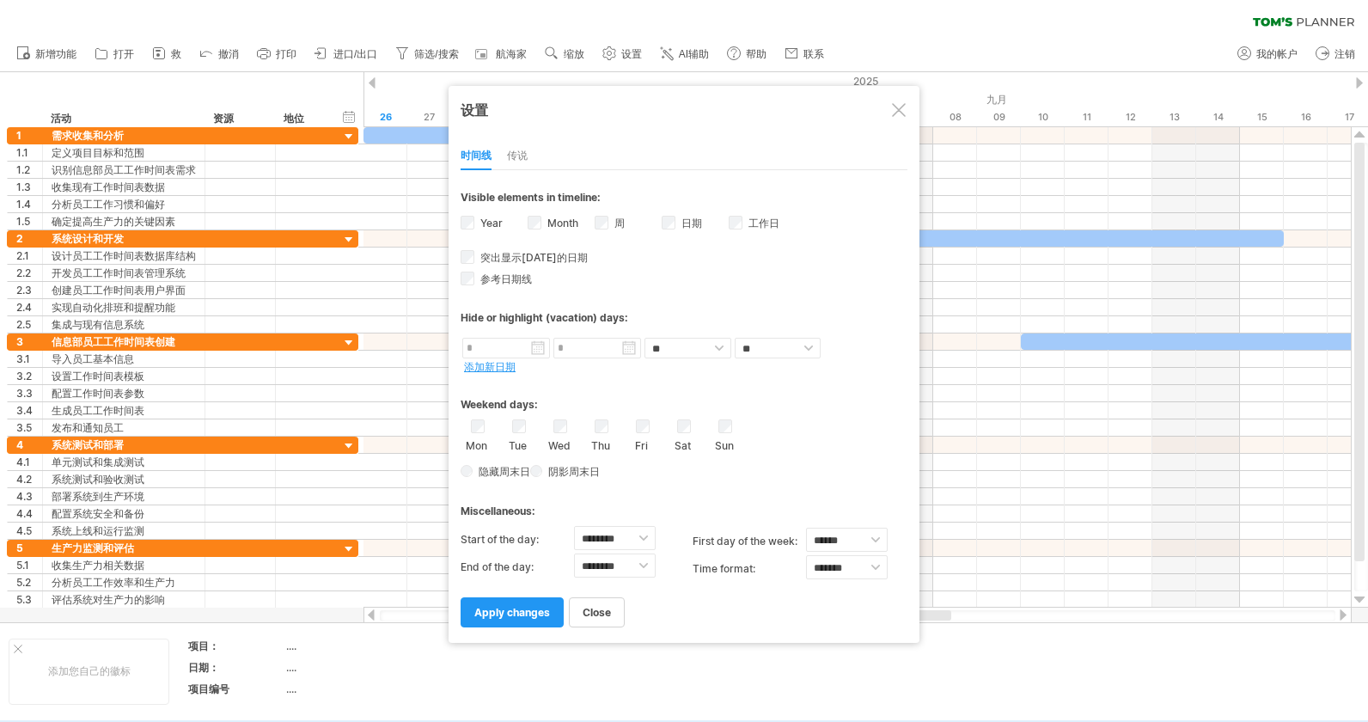
click at [893, 106] on div at bounding box center [899, 110] width 14 height 14
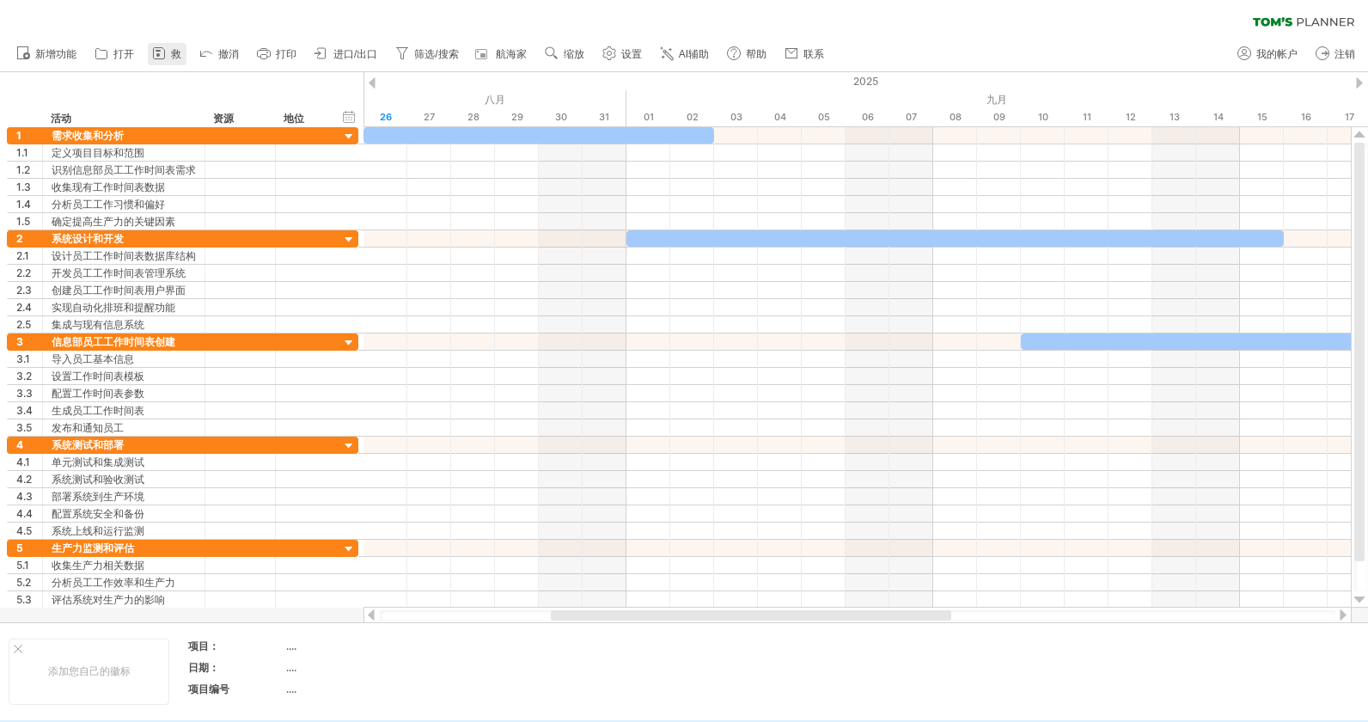
click at [164, 58] on icon at bounding box center [158, 53] width 17 height 17
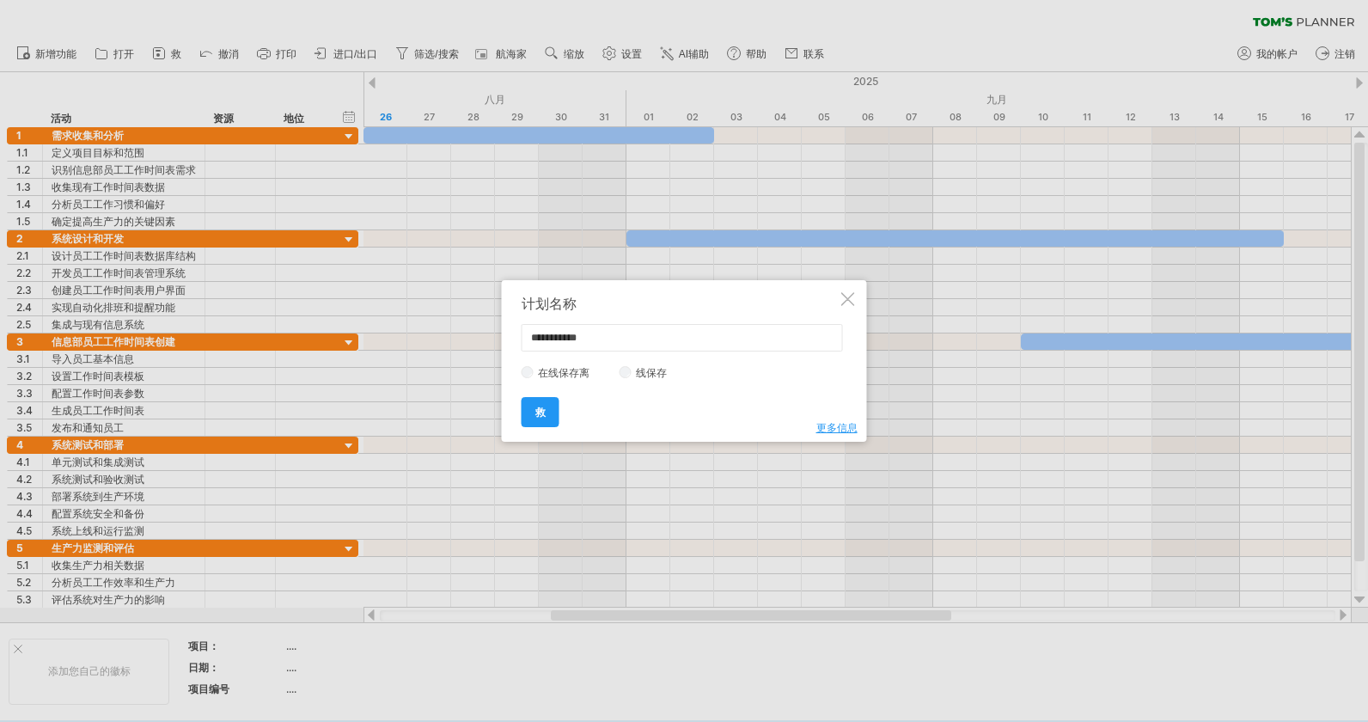
click at [850, 302] on div at bounding box center [848, 299] width 14 height 14
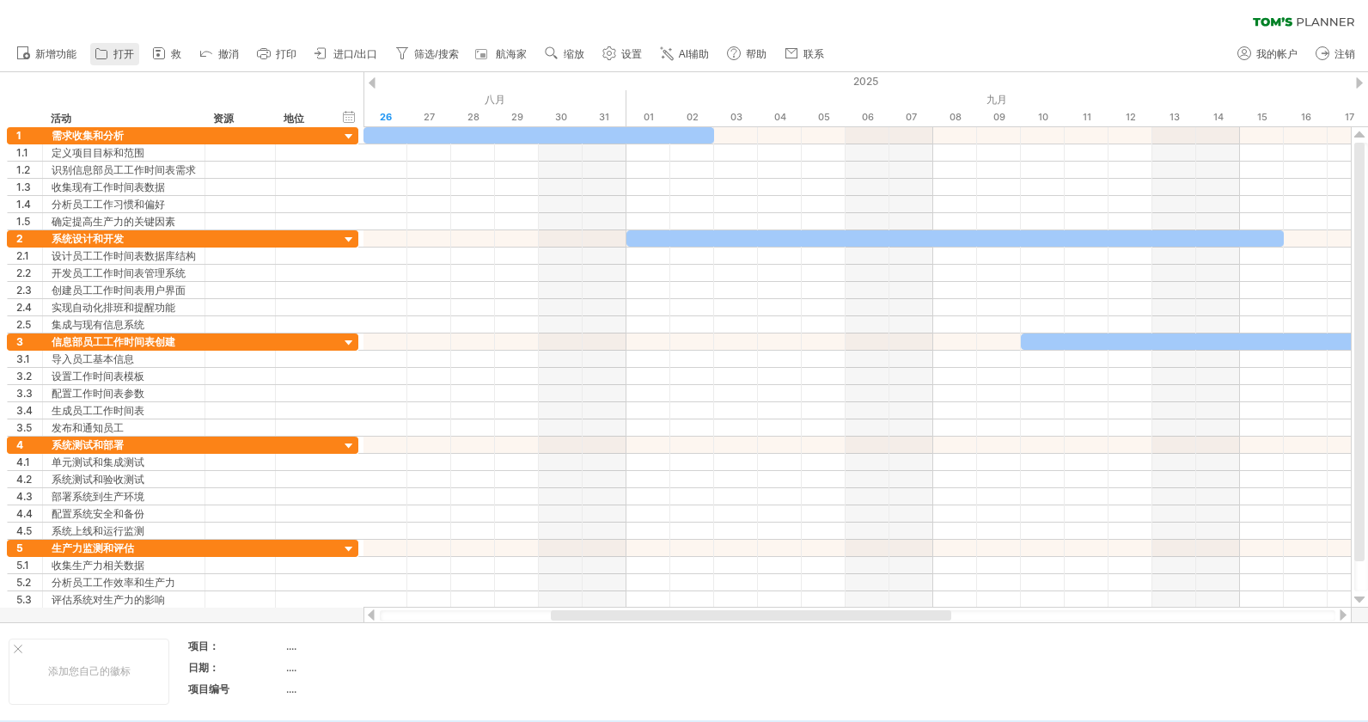
click at [112, 58] on link "打开" at bounding box center [114, 54] width 49 height 22
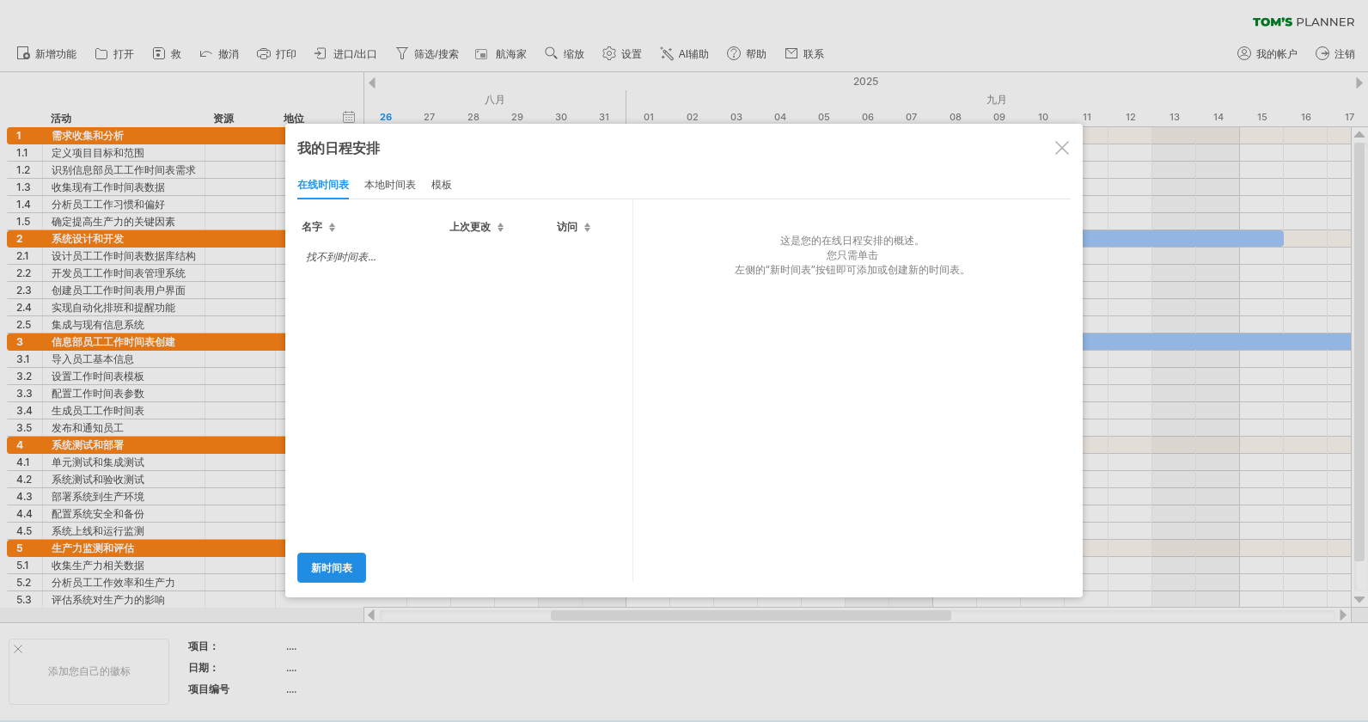
click at [340, 562] on link "新时间表" at bounding box center [331, 568] width 69 height 30
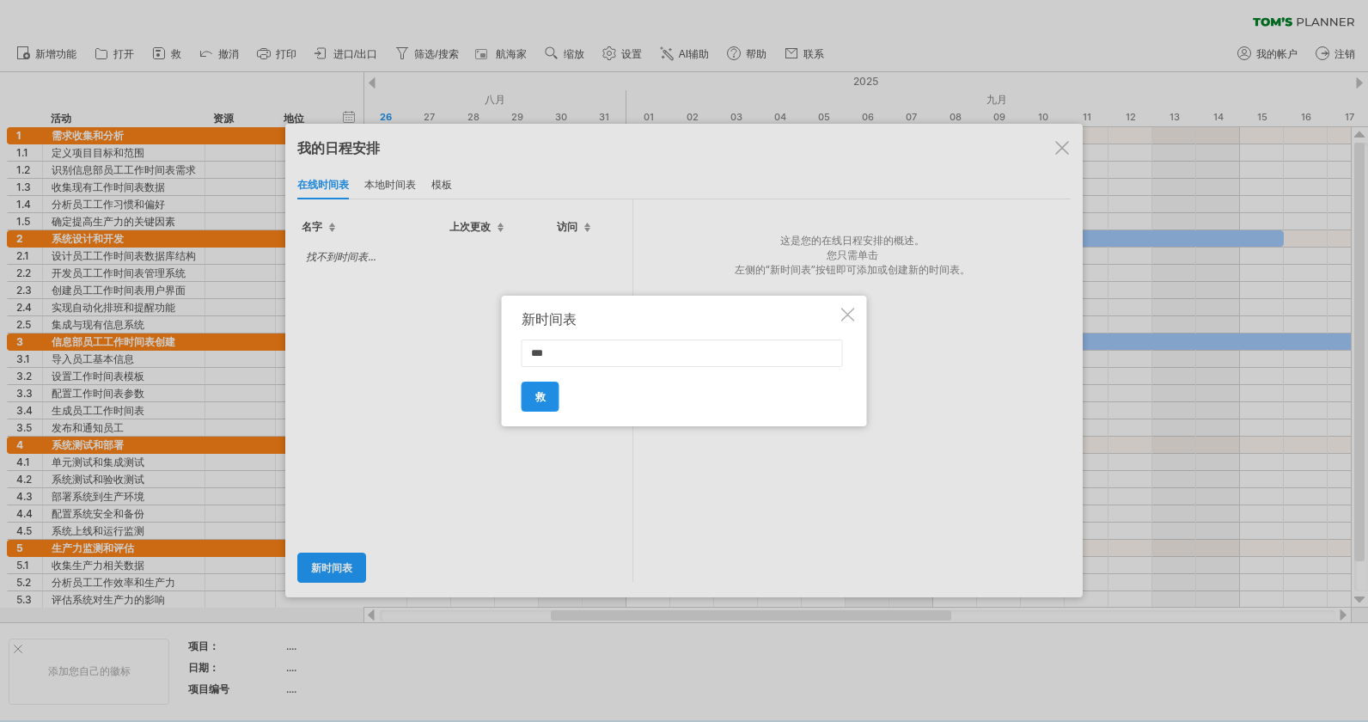
type input "***"
click at [545, 393] on span "救" at bounding box center [540, 396] width 10 height 13
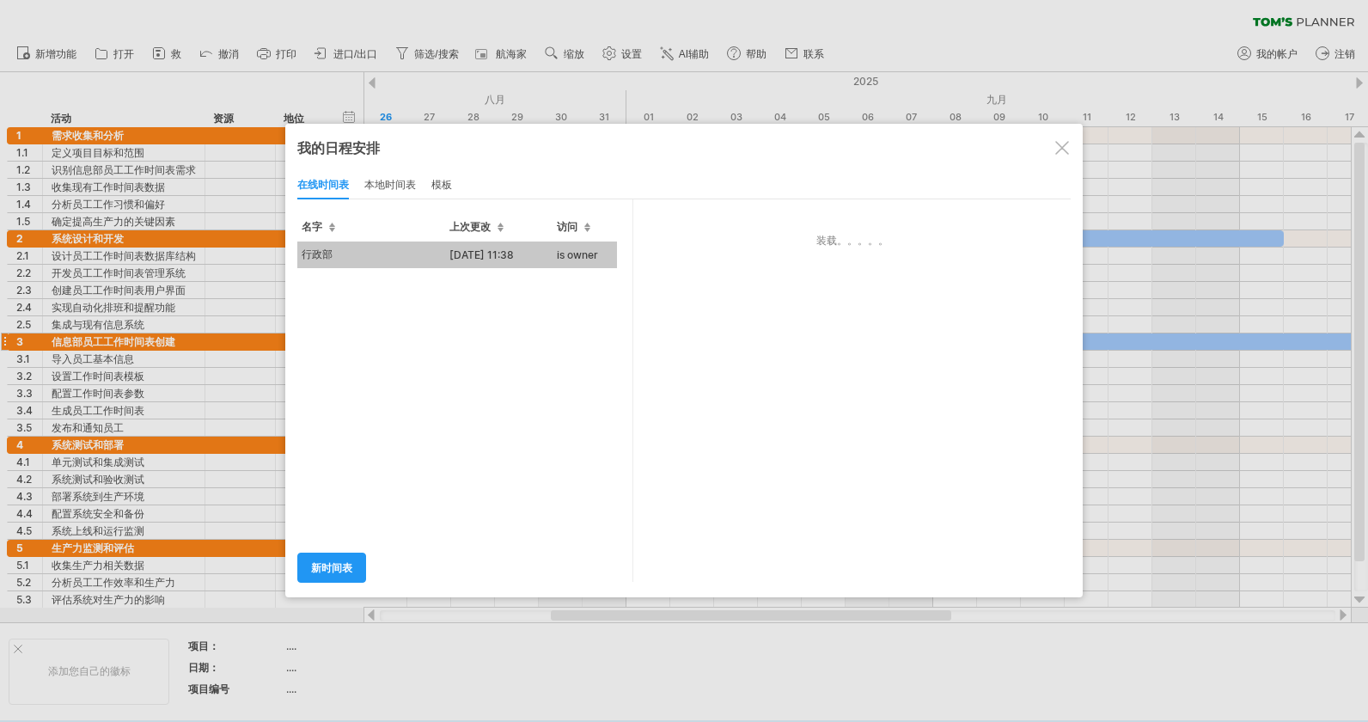
type input "***"
type input "**********"
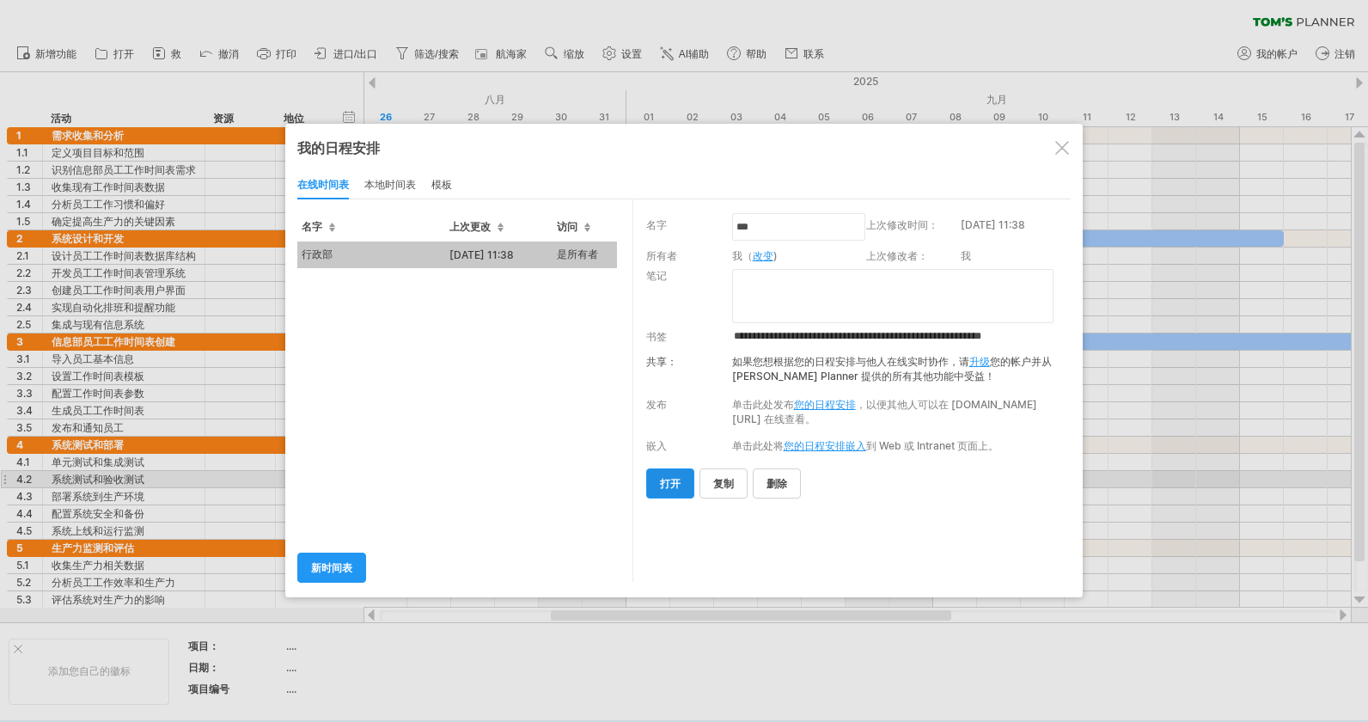
click at [672, 484] on span "打开" at bounding box center [670, 483] width 21 height 13
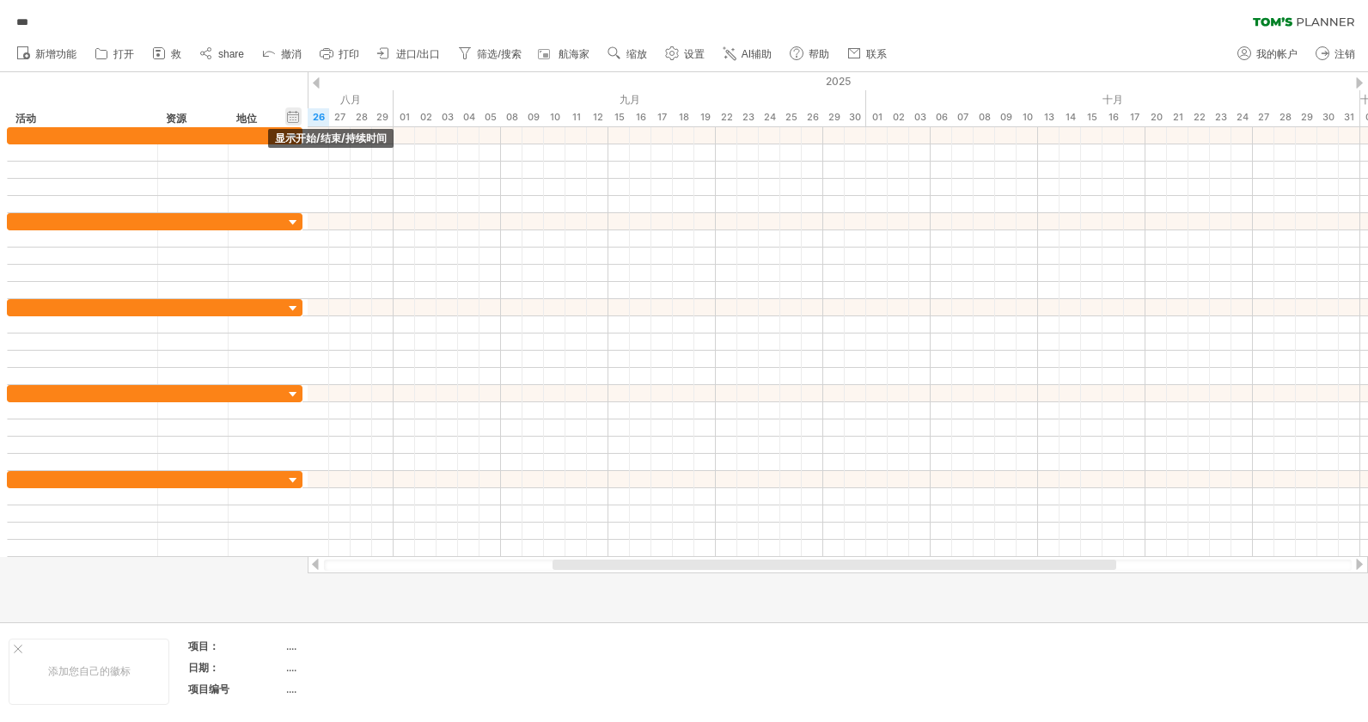
click at [294, 117] on div "hide start/end/duration 显示开始/结束/持续时间" at bounding box center [293, 116] width 16 height 18
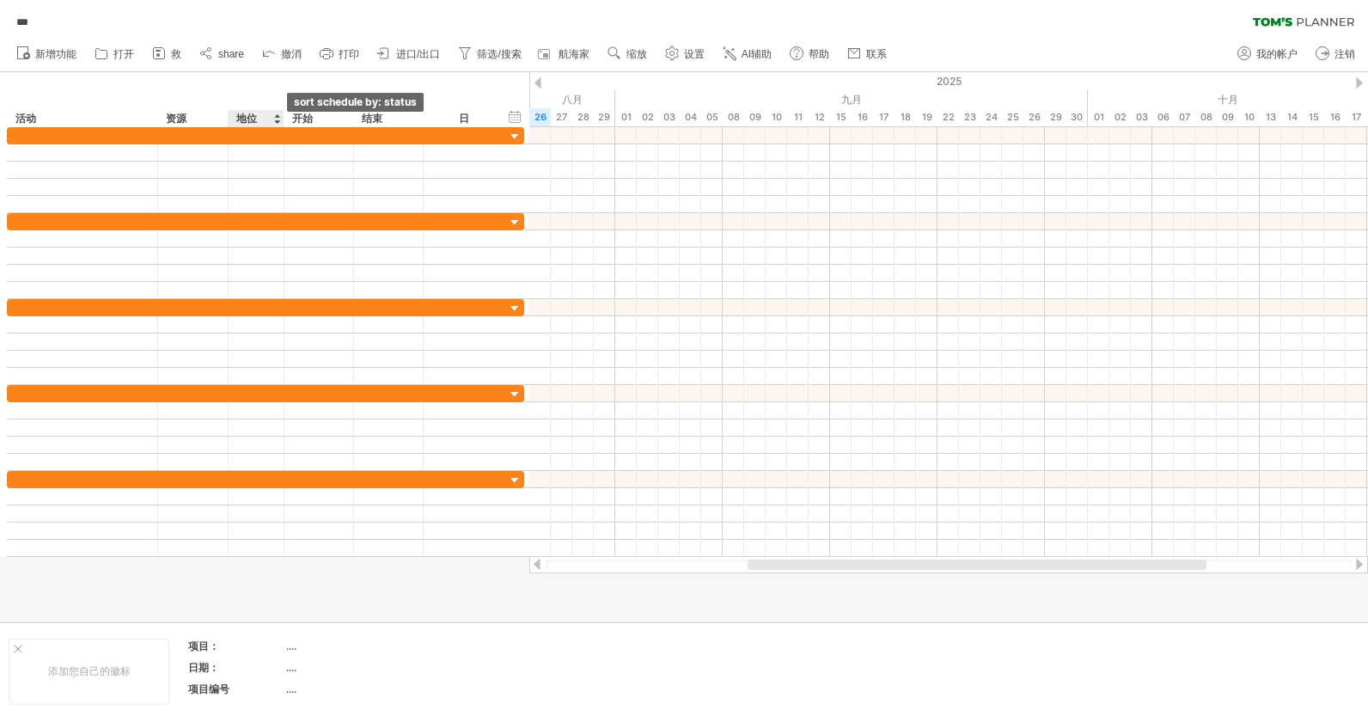
click at [276, 118] on div at bounding box center [276, 118] width 7 height 17
click at [247, 113] on div "地位" at bounding box center [255, 118] width 38 height 17
click at [211, 113] on div "资源" at bounding box center [192, 118] width 52 height 17
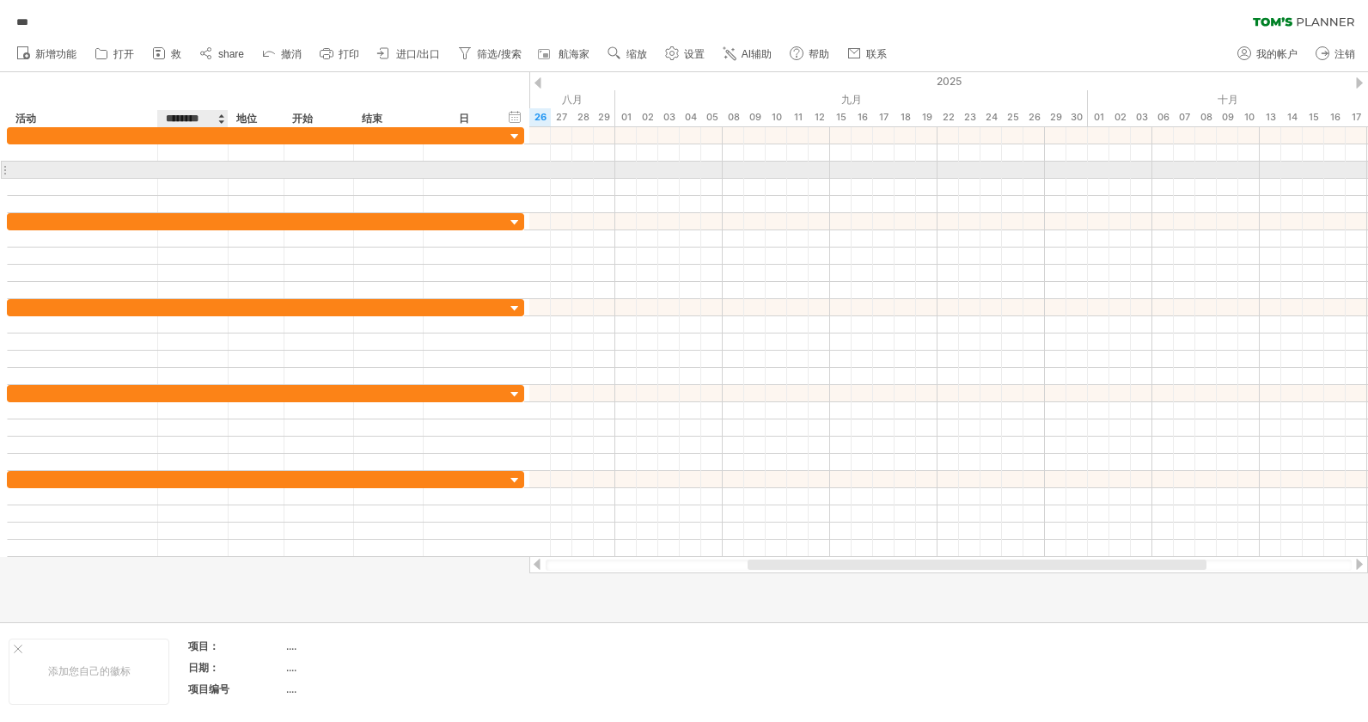
click at [217, 175] on div at bounding box center [193, 170] width 52 height 16
